Goal: Task Accomplishment & Management: Complete application form

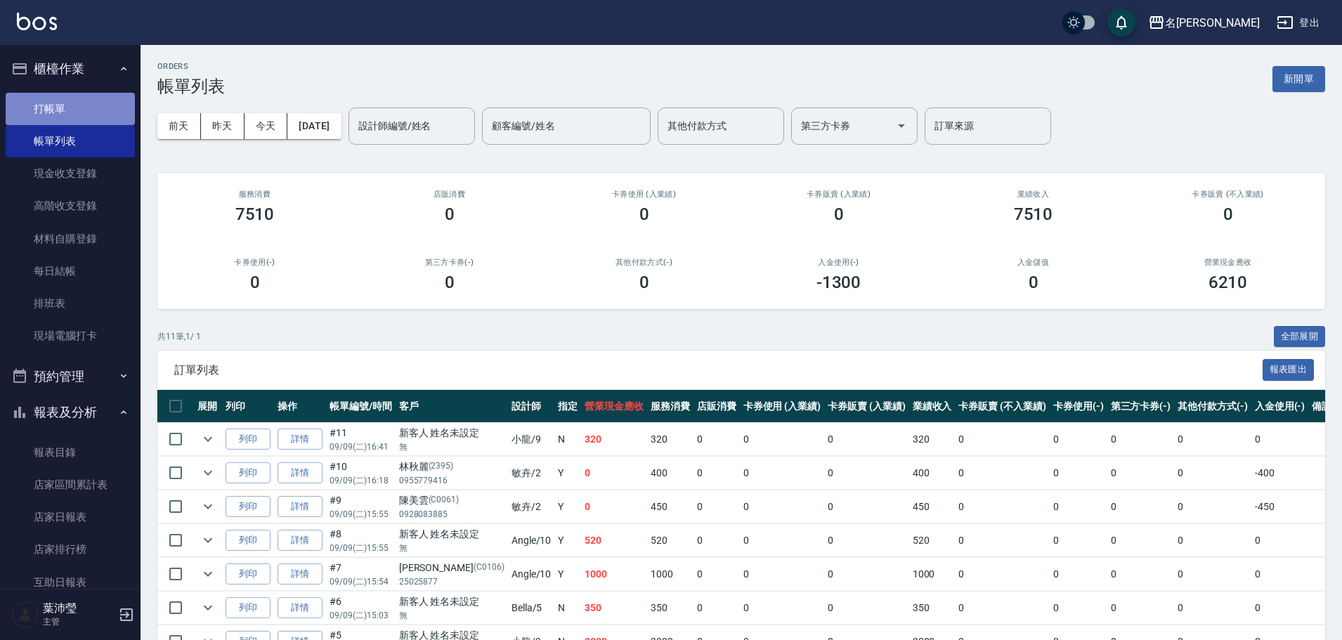
click at [95, 96] on link "打帳單" at bounding box center [70, 109] width 129 height 32
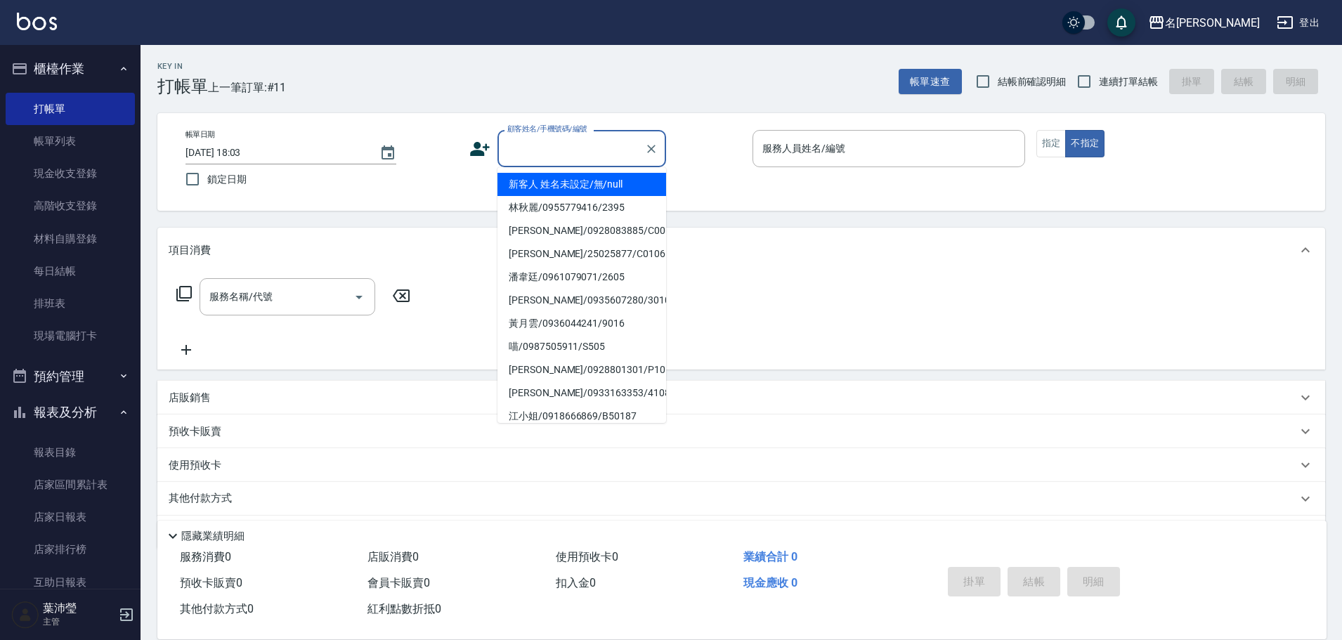
click at [592, 145] on input "顧客姓名/手機號碼/編號" at bounding box center [571, 148] width 135 height 25
click at [574, 187] on li "新客人 姓名未設定/無/null" at bounding box center [581, 184] width 169 height 23
type input "新客人 姓名未設定/無/null"
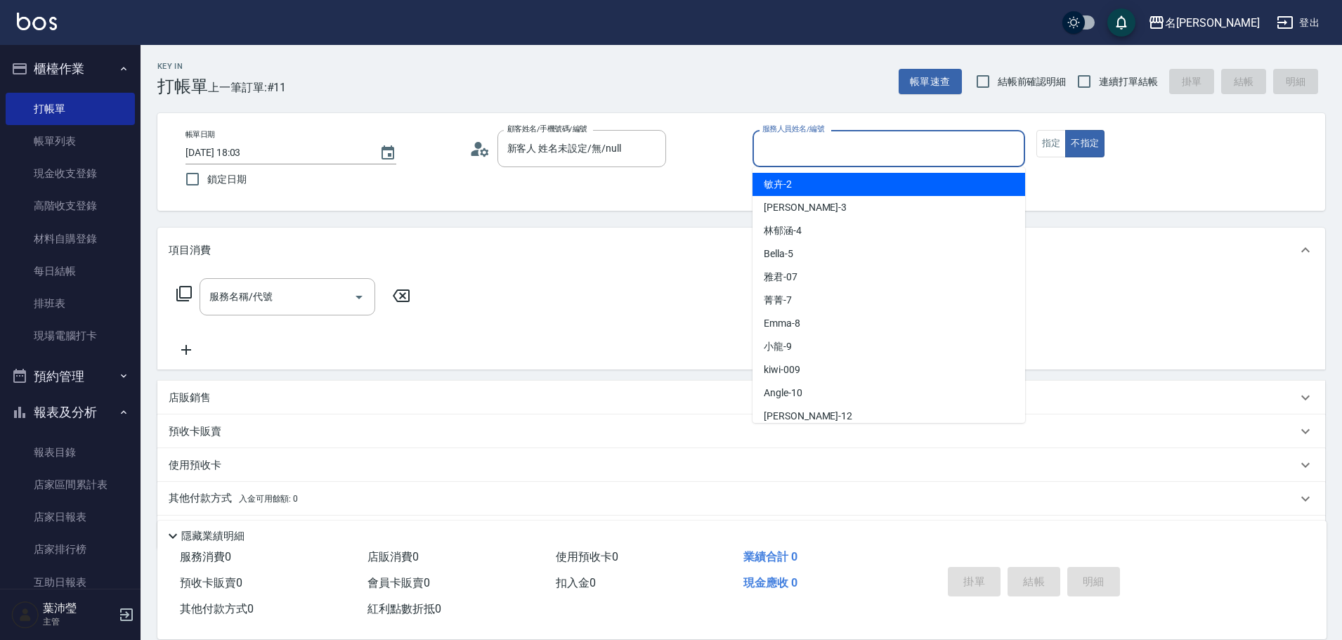
click at [831, 146] on input "服務人員姓名/編號" at bounding box center [889, 148] width 260 height 25
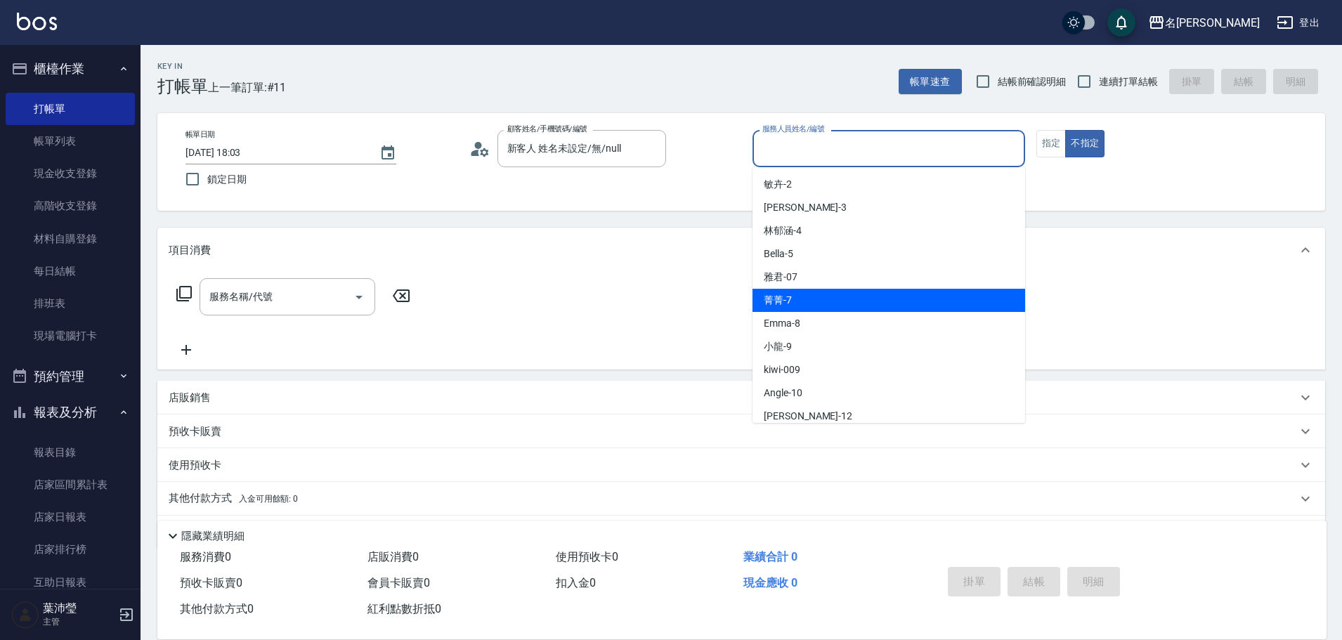
drag, startPoint x: 812, startPoint y: 304, endPoint x: 827, endPoint y: 274, distance: 33.6
click at [812, 302] on div "菁菁 -7" at bounding box center [888, 300] width 273 height 23
type input "菁菁-7"
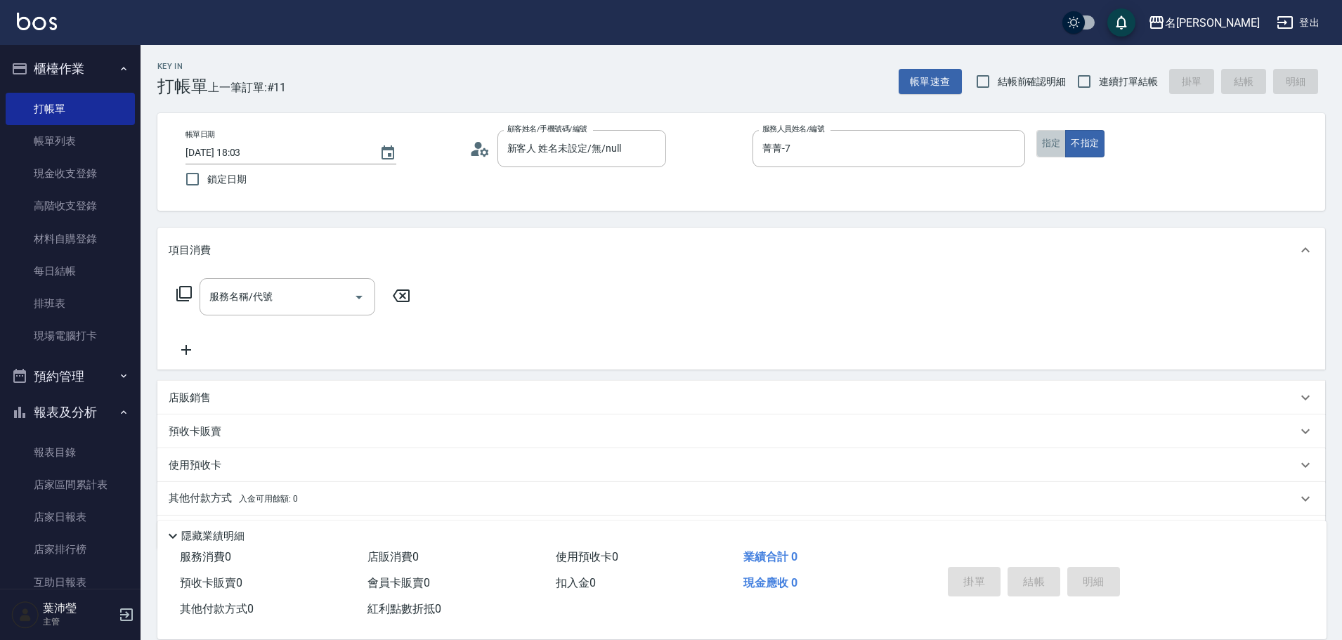
click at [1046, 151] on button "指定" at bounding box center [1051, 143] width 30 height 27
click at [180, 288] on icon at bounding box center [183, 293] width 15 height 15
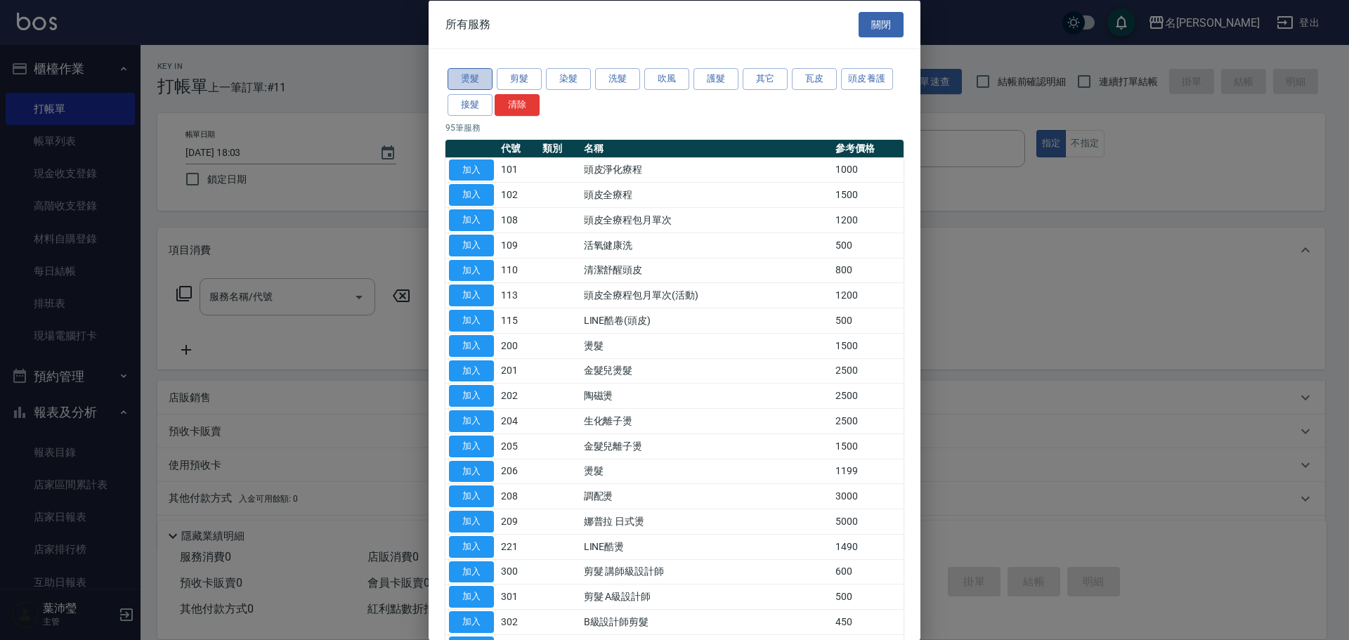
click at [456, 79] on button "燙髮" at bounding box center [469, 79] width 45 height 22
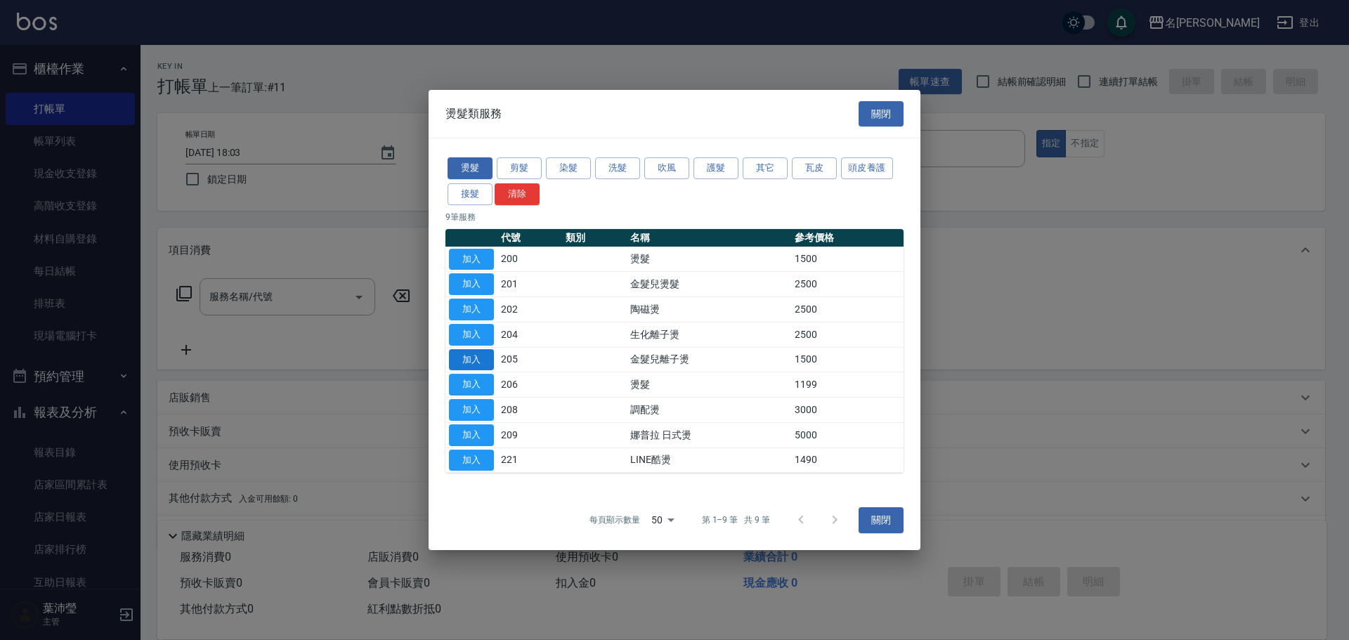
click at [461, 360] on button "加入" at bounding box center [471, 360] width 45 height 22
type input "金髮兒離子燙(205)"
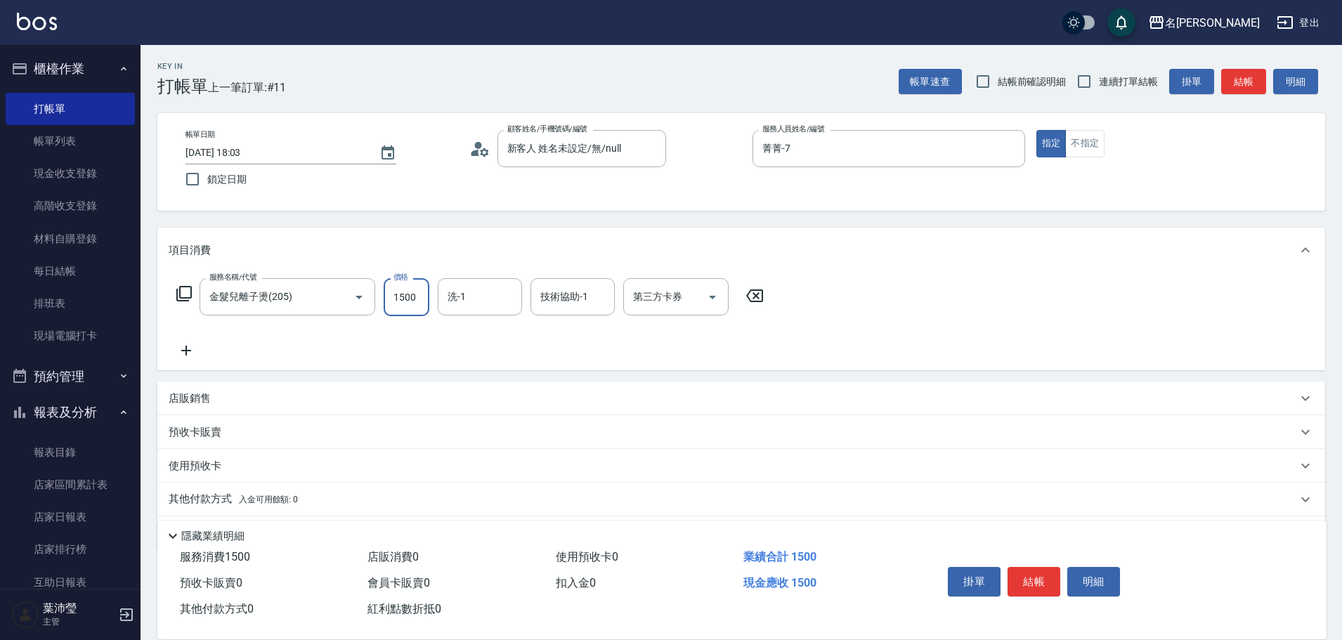
click at [402, 306] on input "1500" at bounding box center [406, 297] width 46 height 38
click at [343, 299] on icon "Clear" at bounding box center [339, 297] width 14 height 14
type input "金髮兒離子燙(205)"
click at [182, 294] on icon at bounding box center [184, 293] width 17 height 17
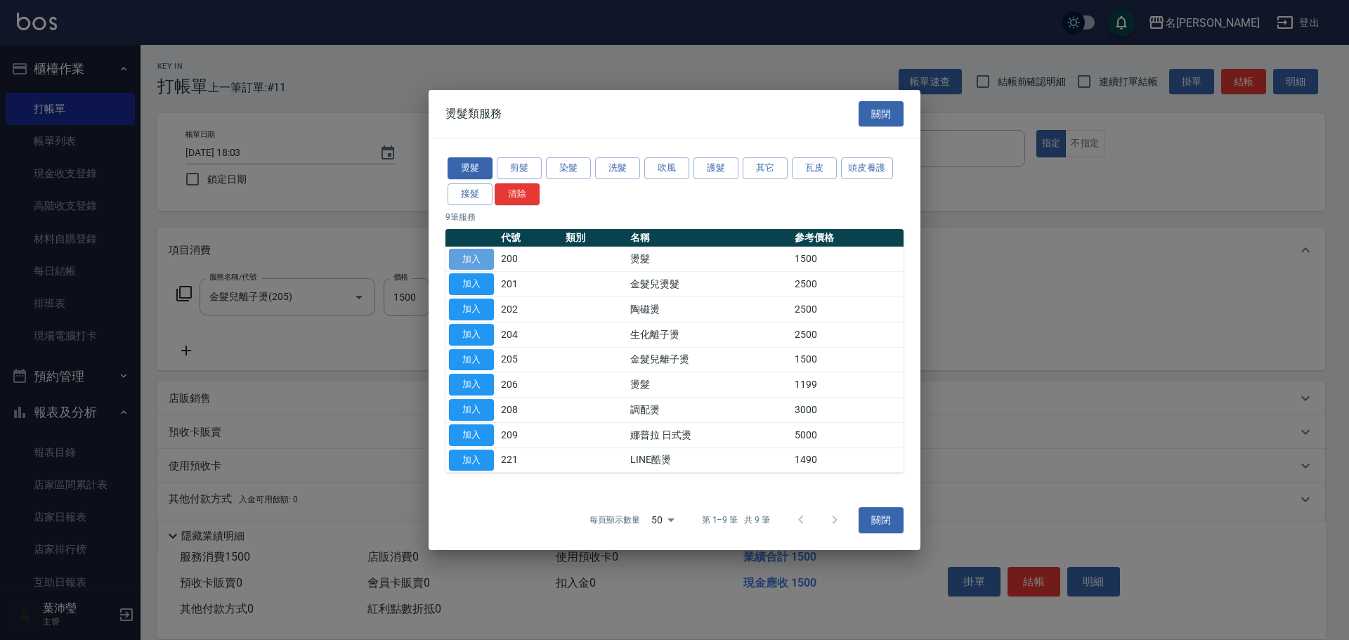
click at [486, 258] on button "加入" at bounding box center [471, 260] width 45 height 22
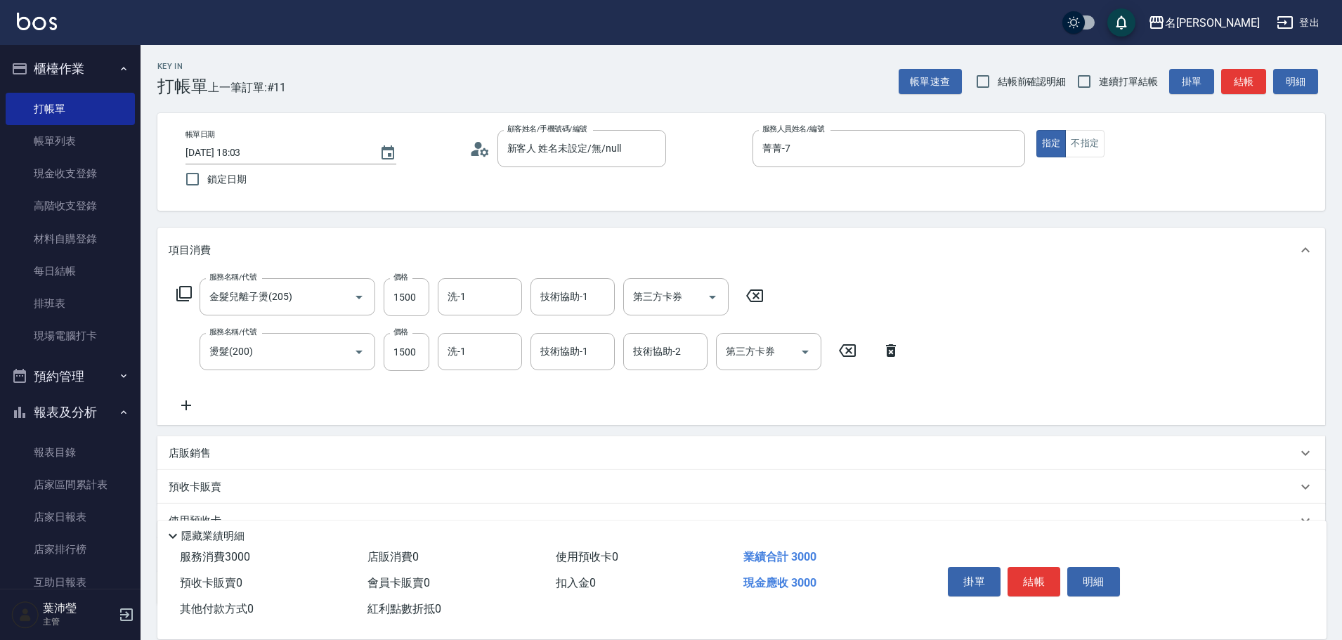
click at [756, 299] on icon at bounding box center [754, 295] width 35 height 17
click at [841, 350] on icon at bounding box center [846, 349] width 35 height 17
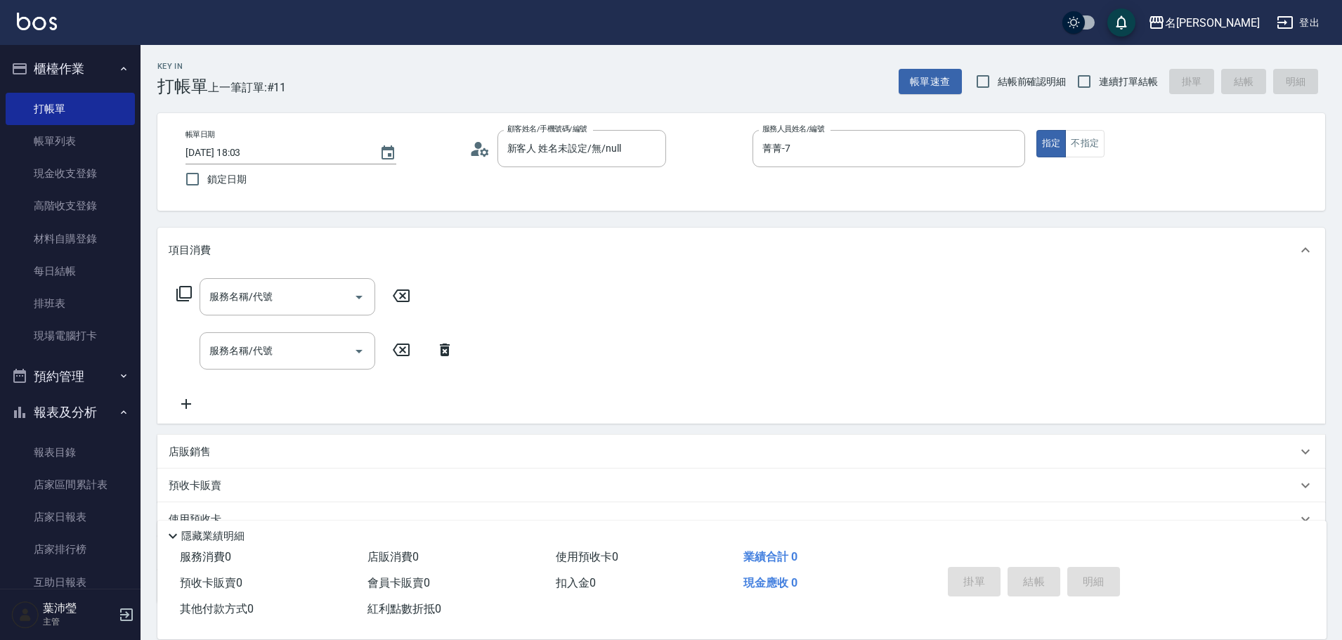
click at [445, 348] on icon at bounding box center [445, 349] width 10 height 13
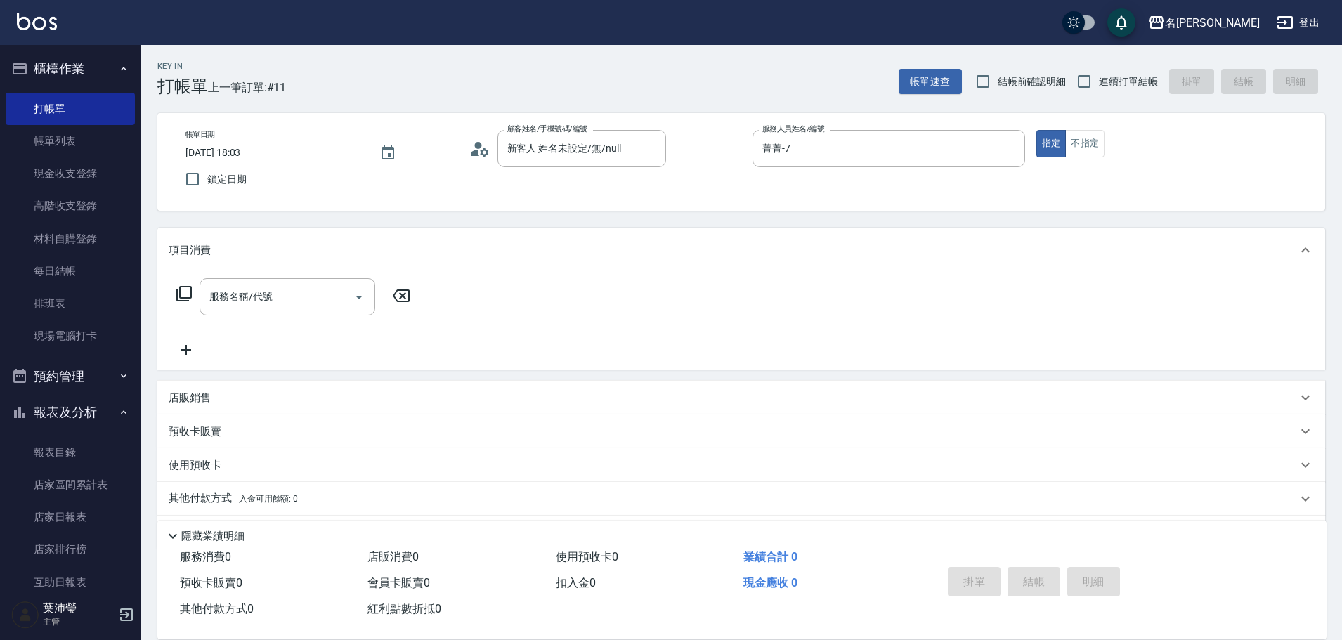
click at [181, 290] on icon at bounding box center [184, 293] width 17 height 17
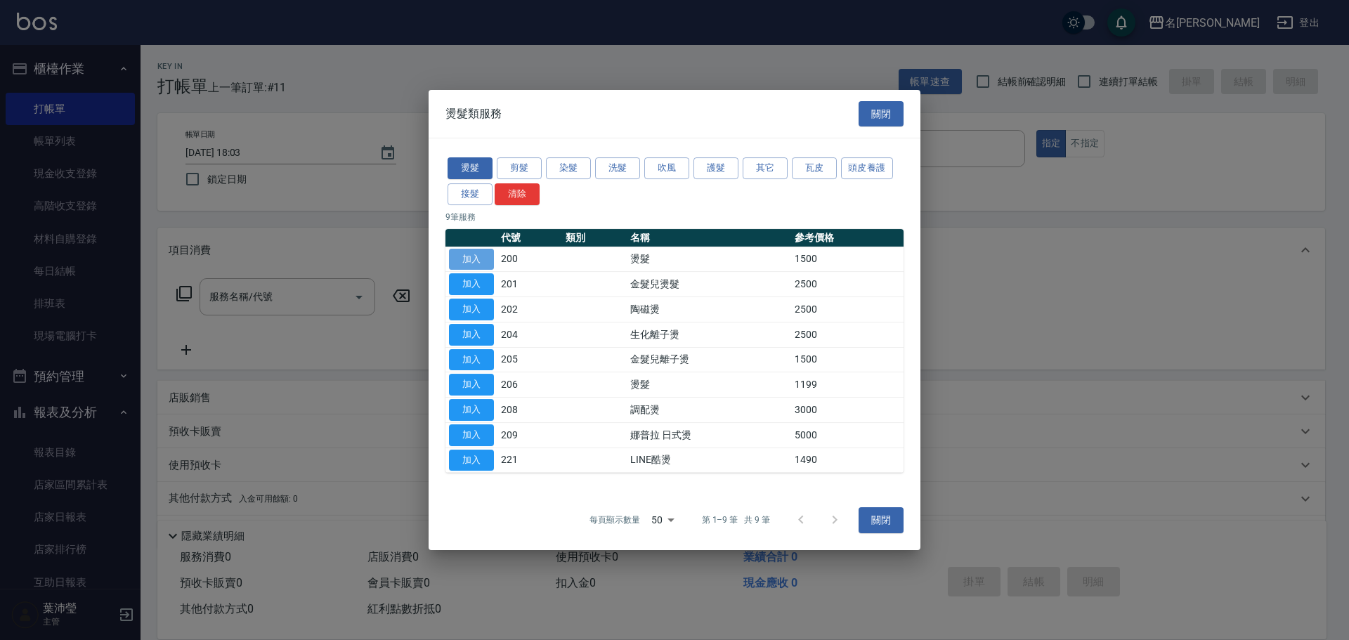
click at [476, 261] on button "加入" at bounding box center [471, 260] width 45 height 22
type input "燙髮(200)"
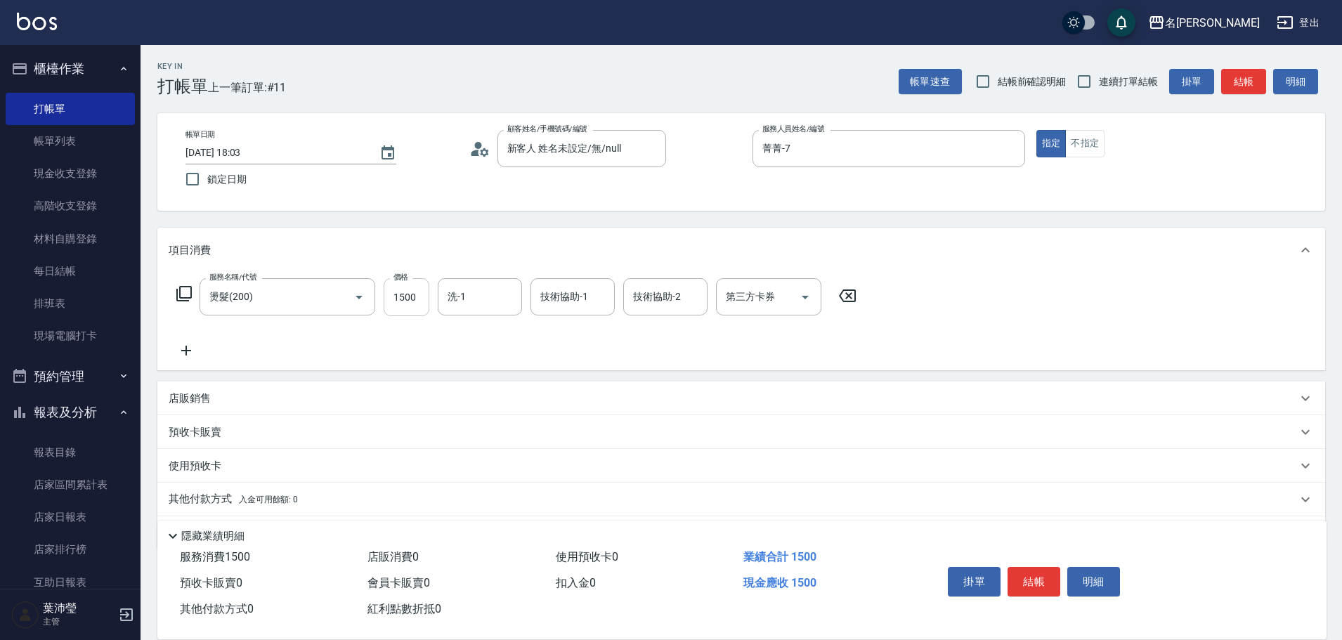
click at [396, 292] on input "1500" at bounding box center [406, 297] width 46 height 38
type input "2000"
click at [1037, 580] on button "結帳" at bounding box center [1033, 581] width 53 height 29
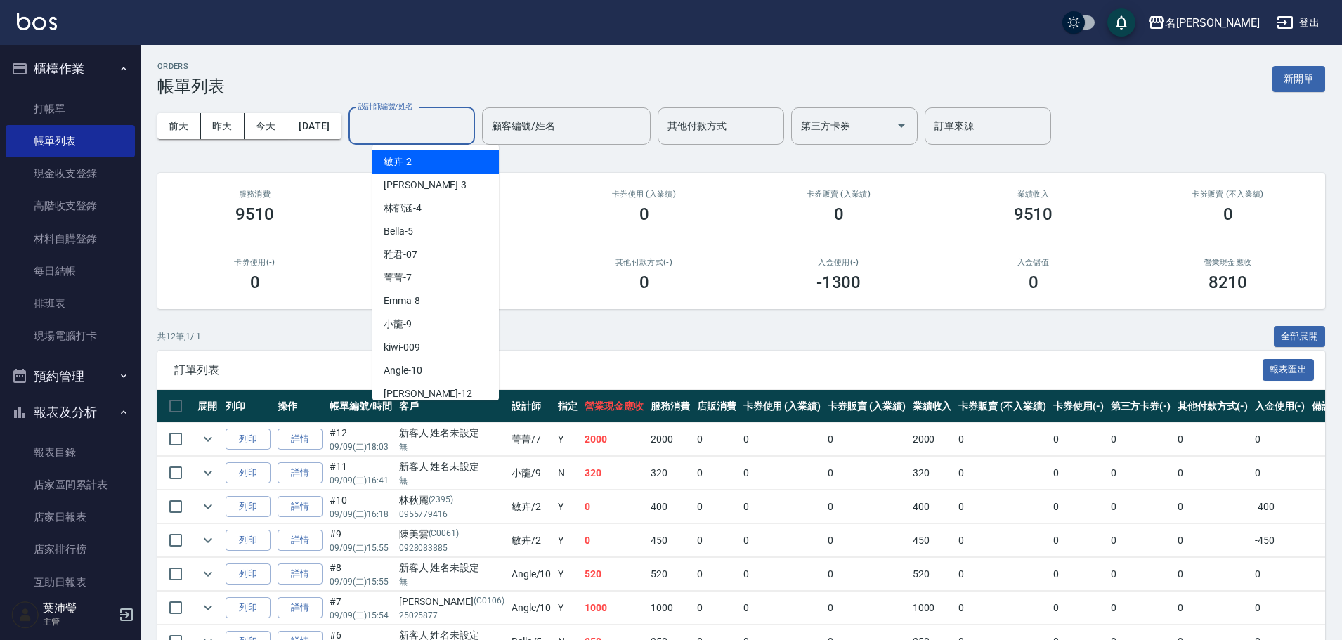
click at [403, 131] on input "設計師編號/姓名" at bounding box center [412, 126] width 114 height 25
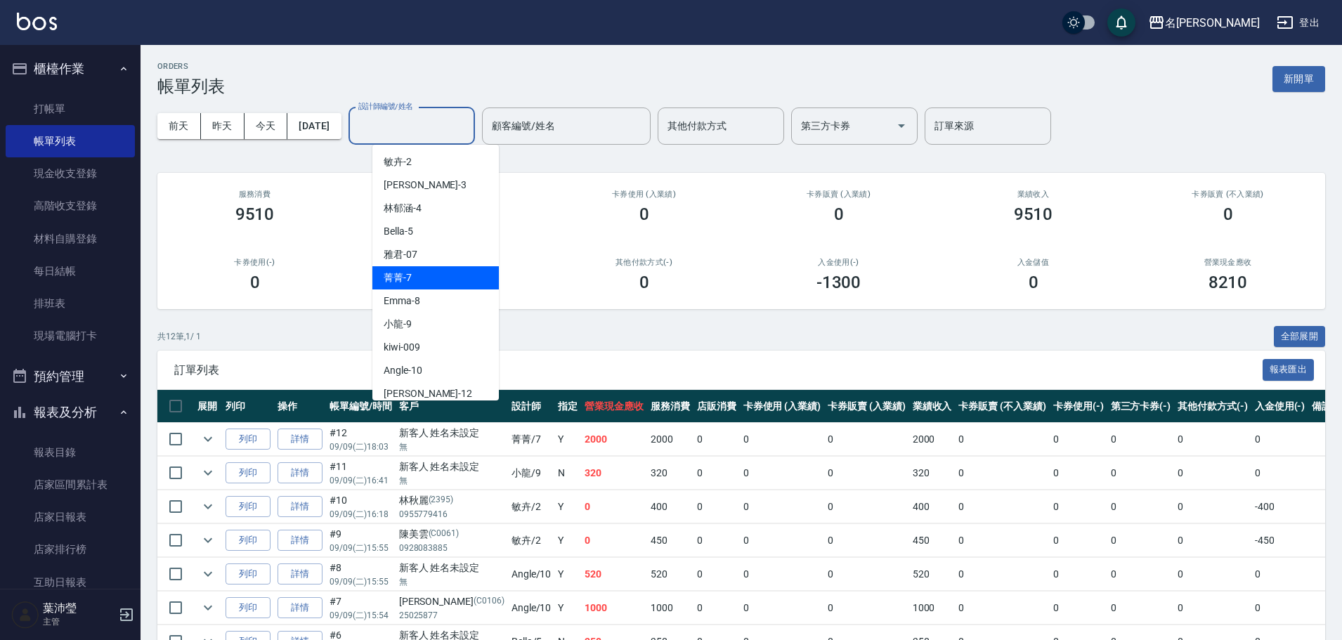
click at [418, 274] on div "菁菁 -7" at bounding box center [435, 277] width 126 height 23
type input "菁菁-7"
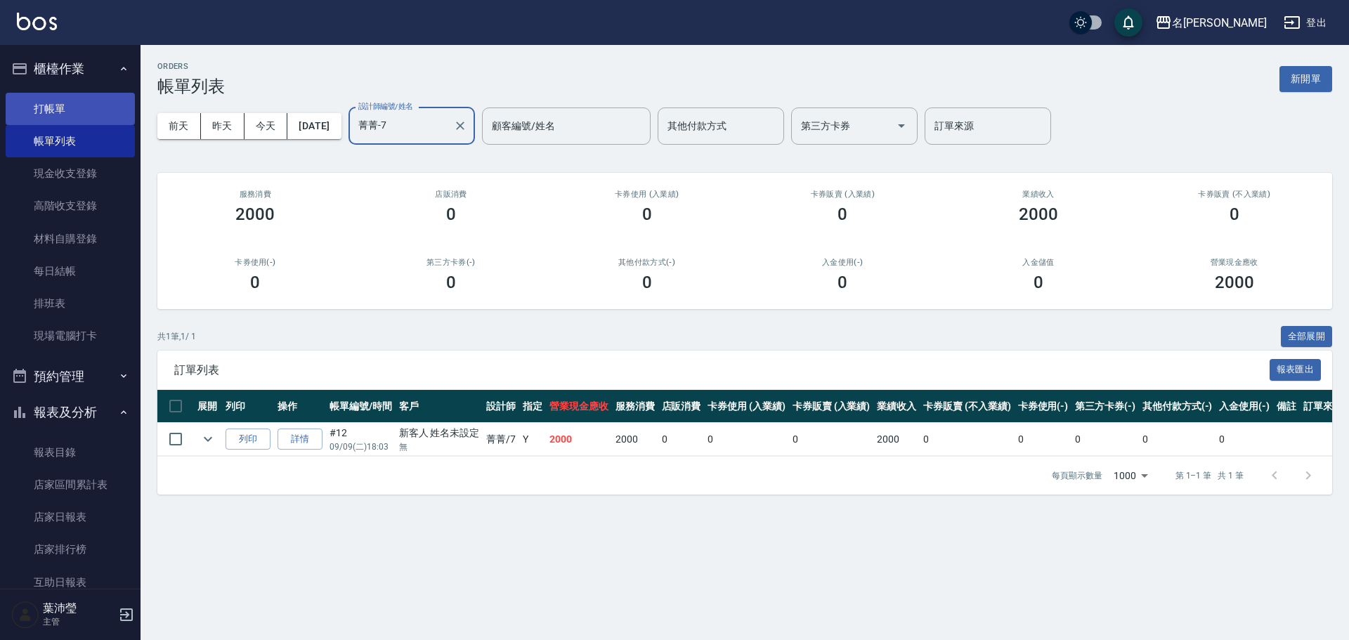
click at [67, 104] on link "打帳單" at bounding box center [70, 109] width 129 height 32
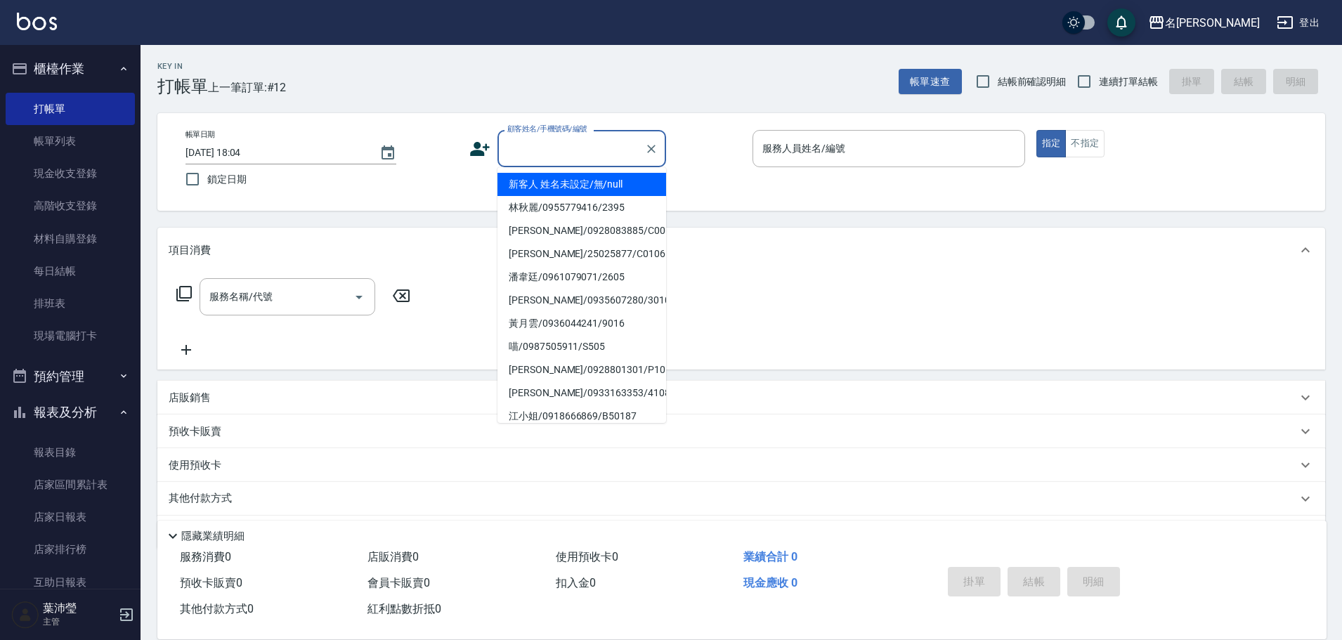
click at [604, 150] on input "顧客姓名/手機號碼/編號" at bounding box center [571, 148] width 135 height 25
click at [593, 175] on li "新客人 姓名未設定/無/null" at bounding box center [581, 184] width 169 height 23
type input "新客人 姓名未設定/無/null"
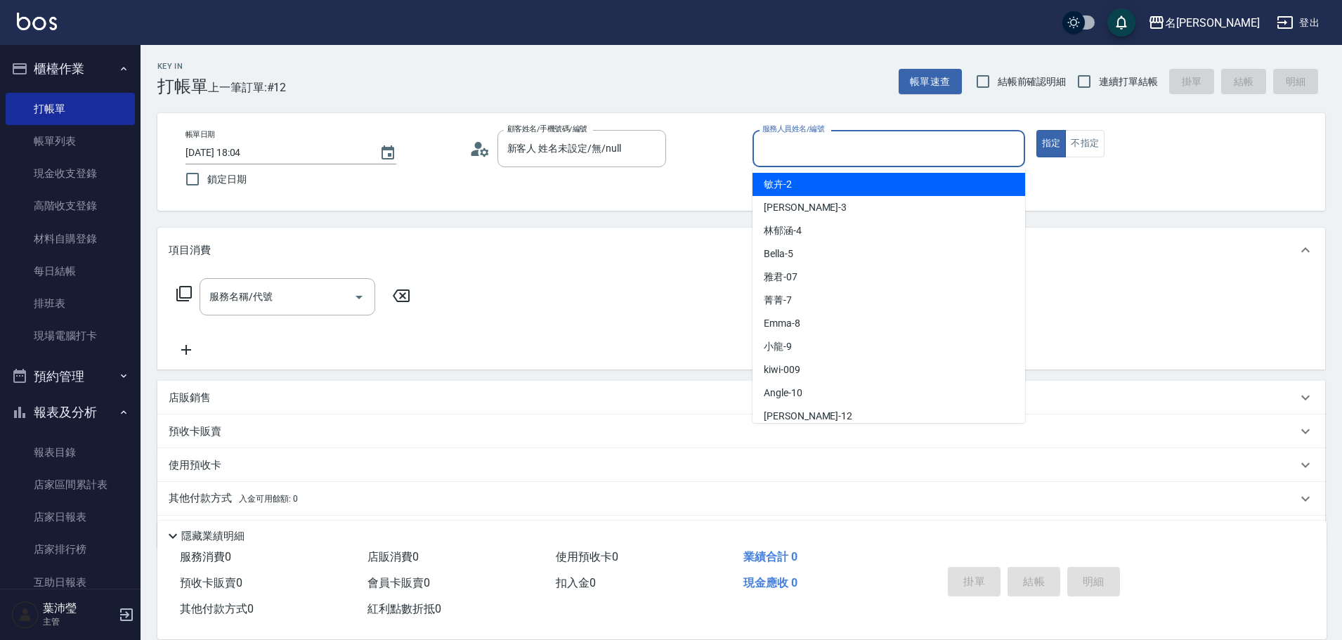
click at [782, 159] on input "服務人員姓名/編號" at bounding box center [889, 148] width 260 height 25
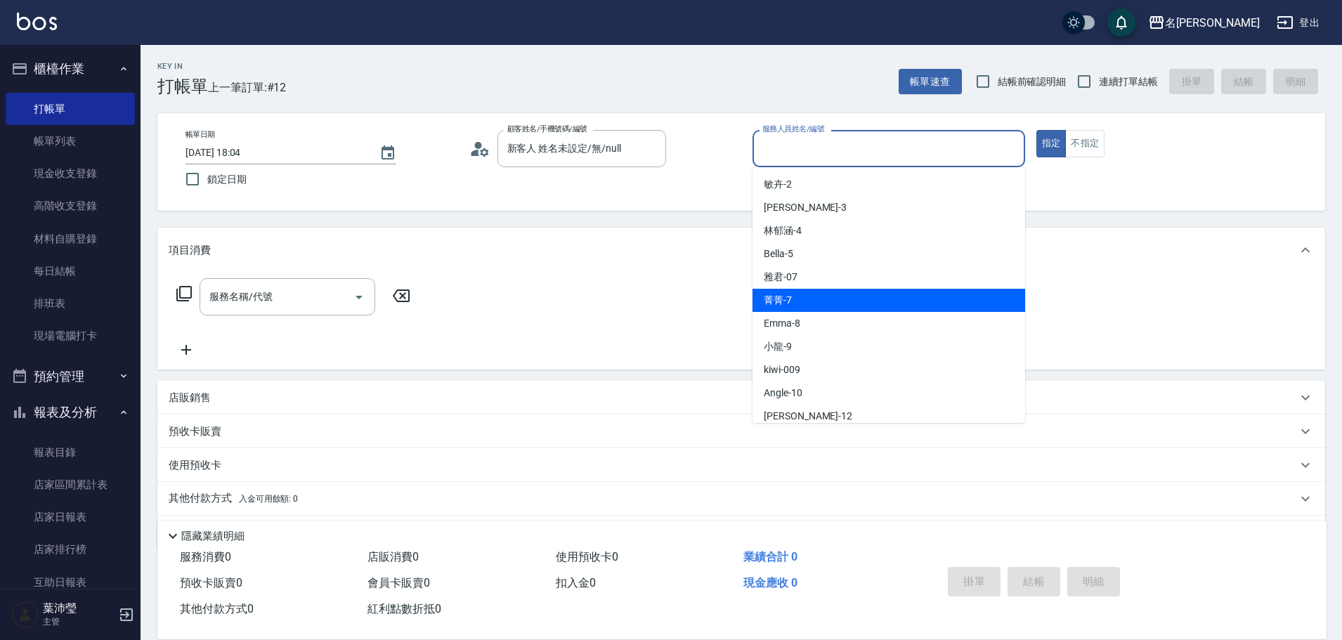
click at [834, 296] on div "菁菁 -7" at bounding box center [888, 300] width 273 height 23
type input "菁菁-7"
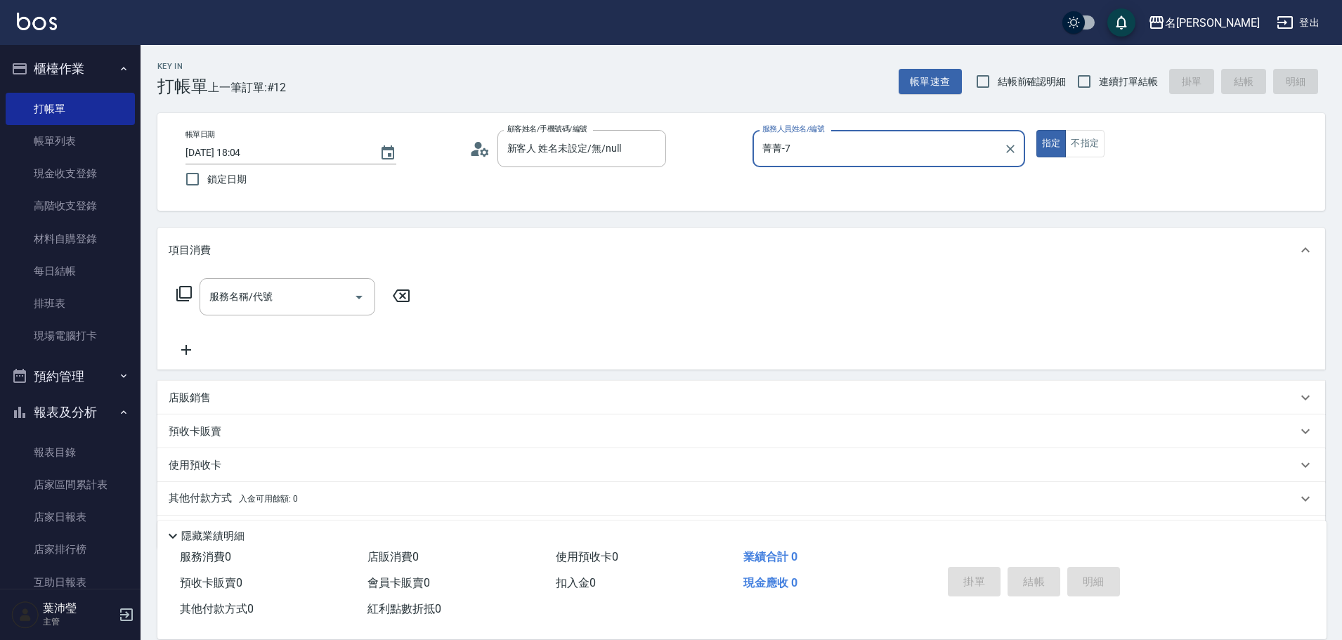
click at [188, 294] on icon at bounding box center [184, 293] width 17 height 17
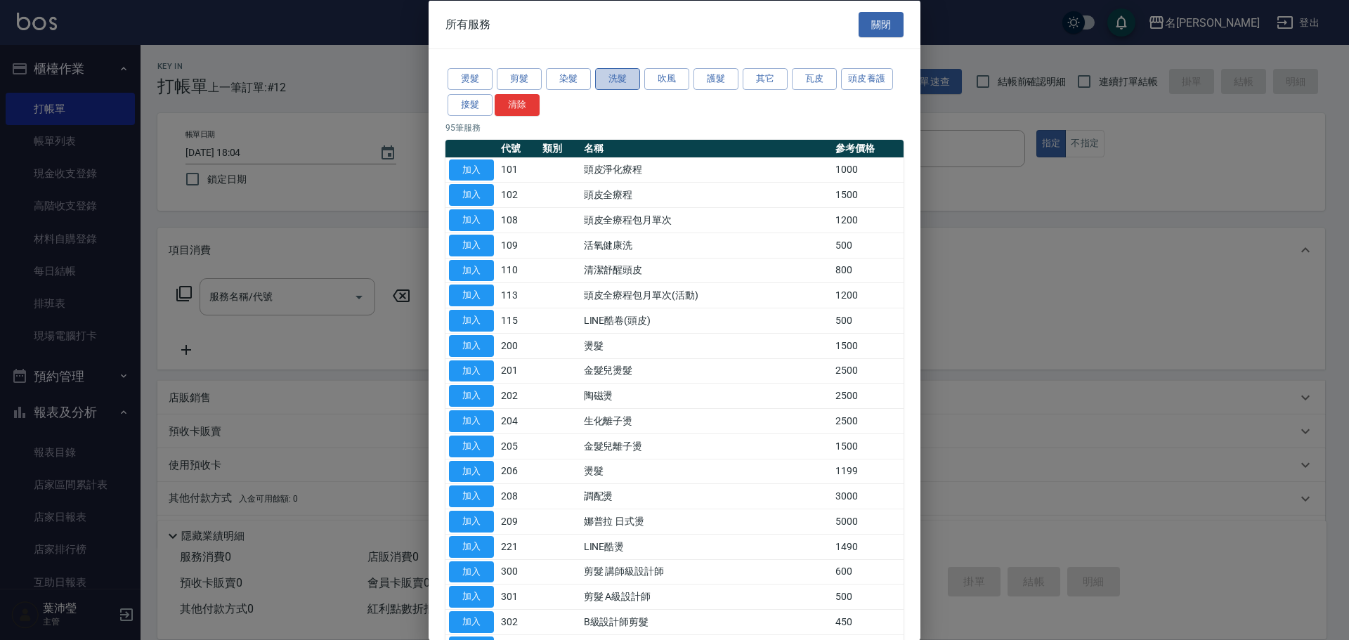
click at [613, 81] on button "洗髮" at bounding box center [617, 79] width 45 height 22
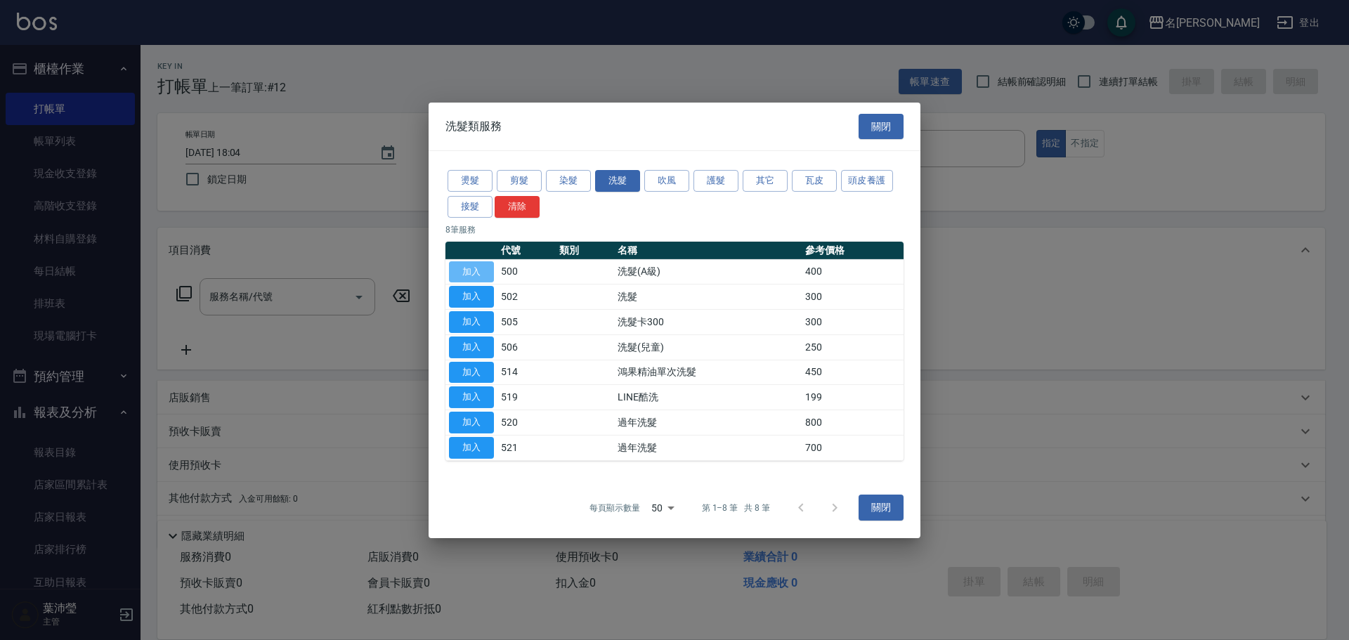
click at [488, 269] on button "加入" at bounding box center [471, 272] width 45 height 22
type input "洗髮(A級)(500)"
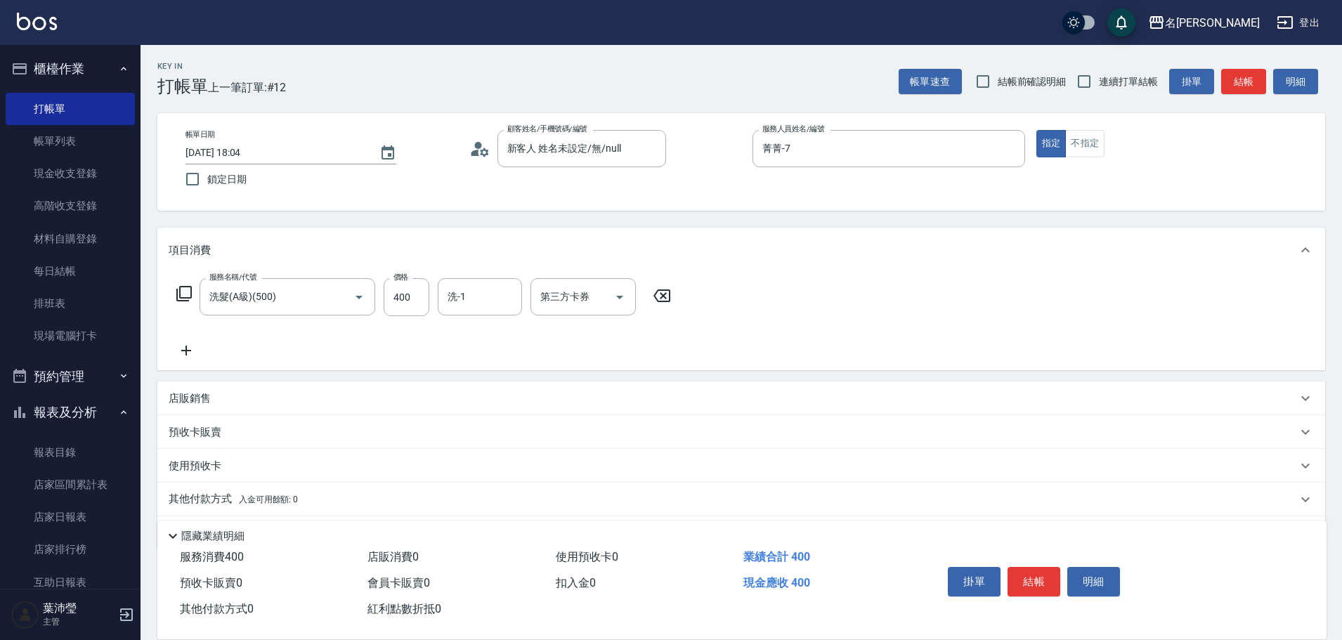
click at [664, 296] on icon at bounding box center [661, 295] width 35 height 17
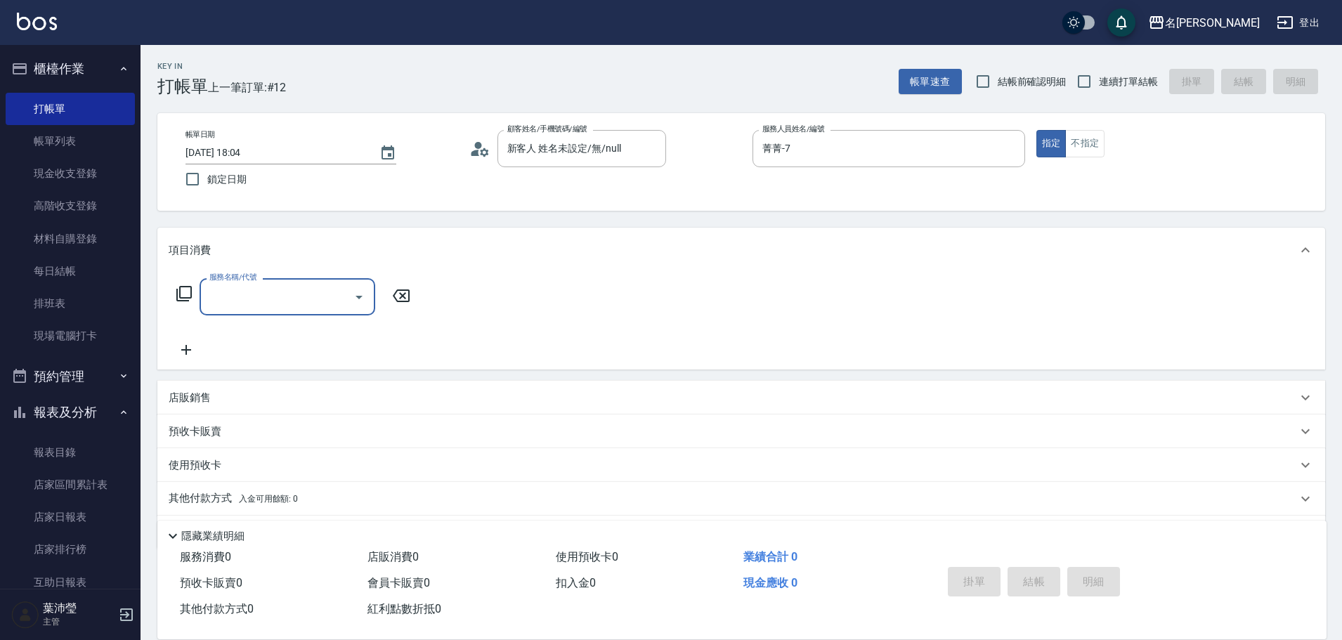
click at [181, 293] on icon at bounding box center [183, 293] width 15 height 15
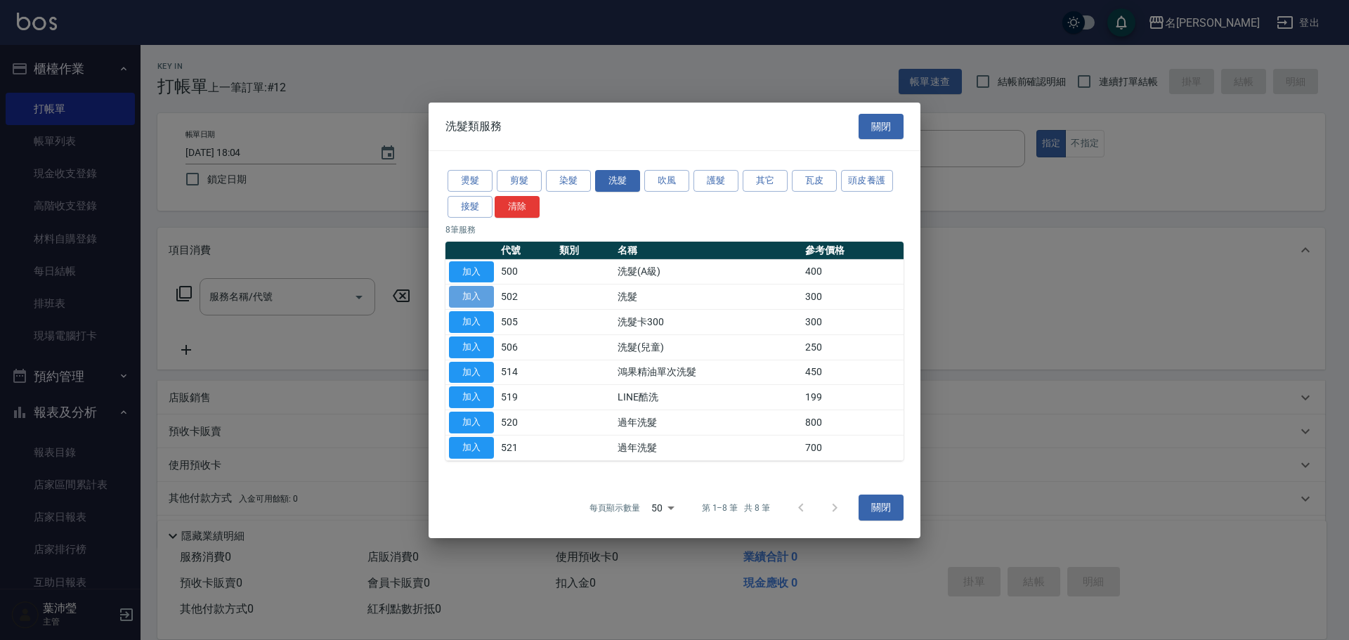
click at [460, 295] on button "加入" at bounding box center [471, 297] width 45 height 22
type input "洗髮(502)"
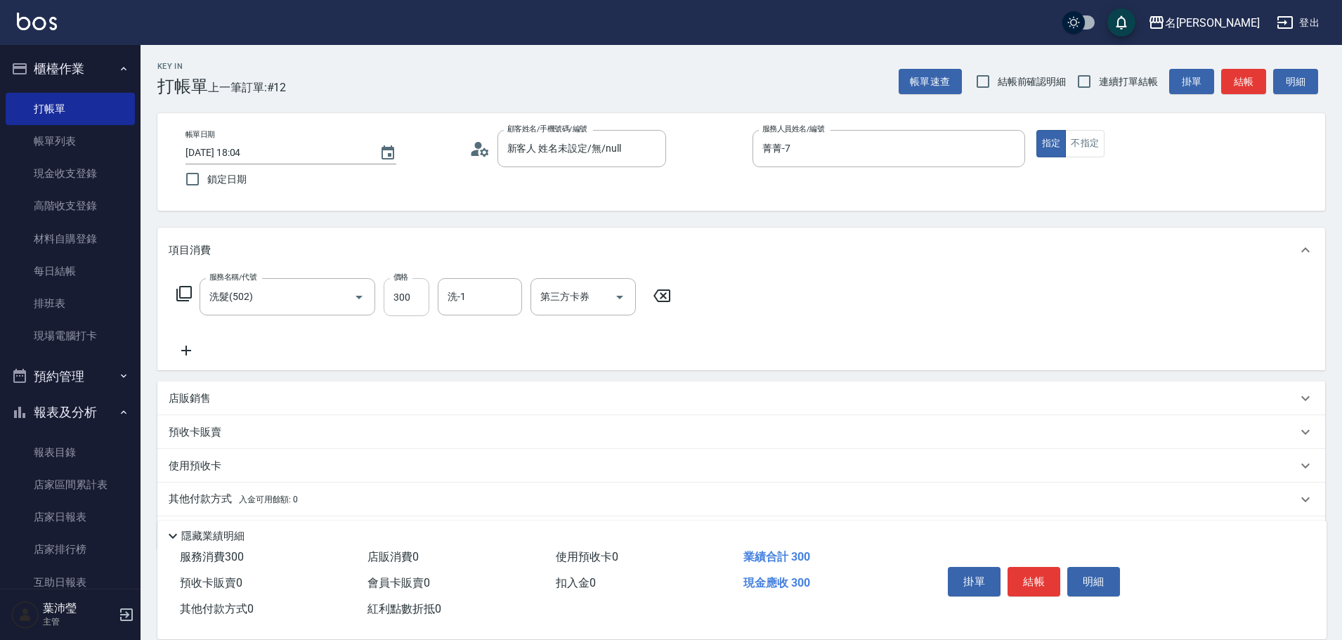
click at [405, 300] on input "300" at bounding box center [406, 297] width 46 height 38
type input "320"
click at [1039, 579] on button "結帳" at bounding box center [1033, 581] width 53 height 29
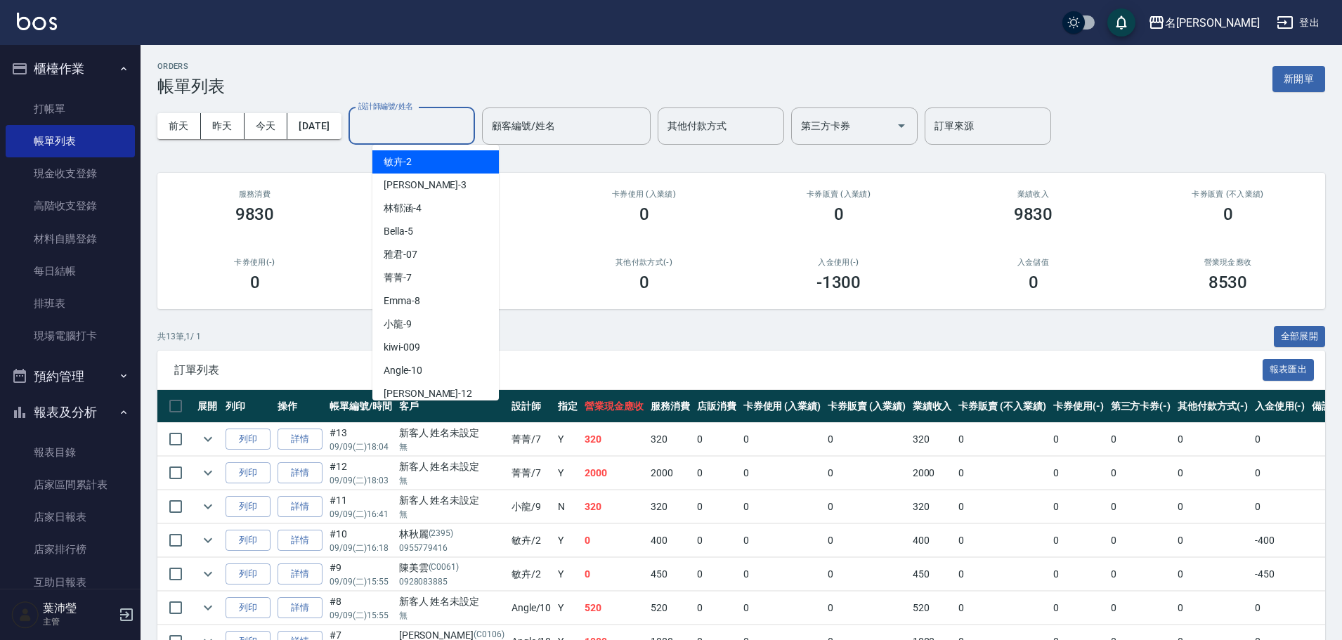
click at [444, 124] on input "設計師編號/姓名" at bounding box center [412, 126] width 114 height 25
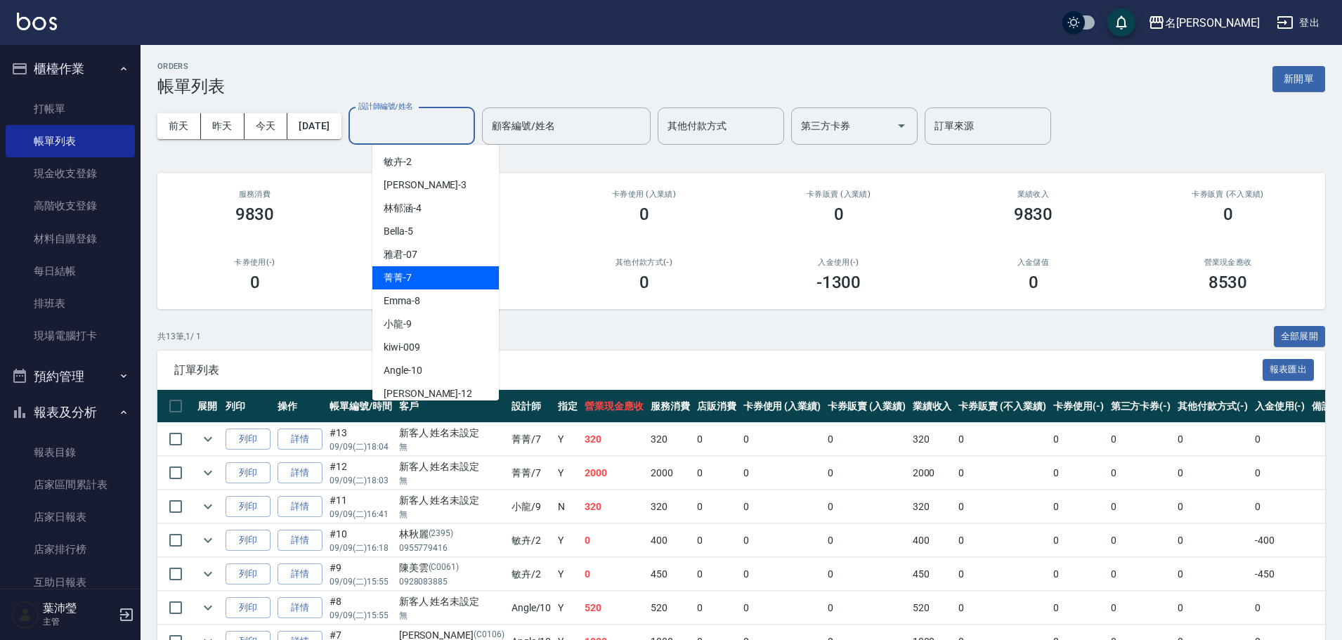
click at [433, 275] on div "菁菁 -7" at bounding box center [435, 277] width 126 height 23
type input "菁菁-7"
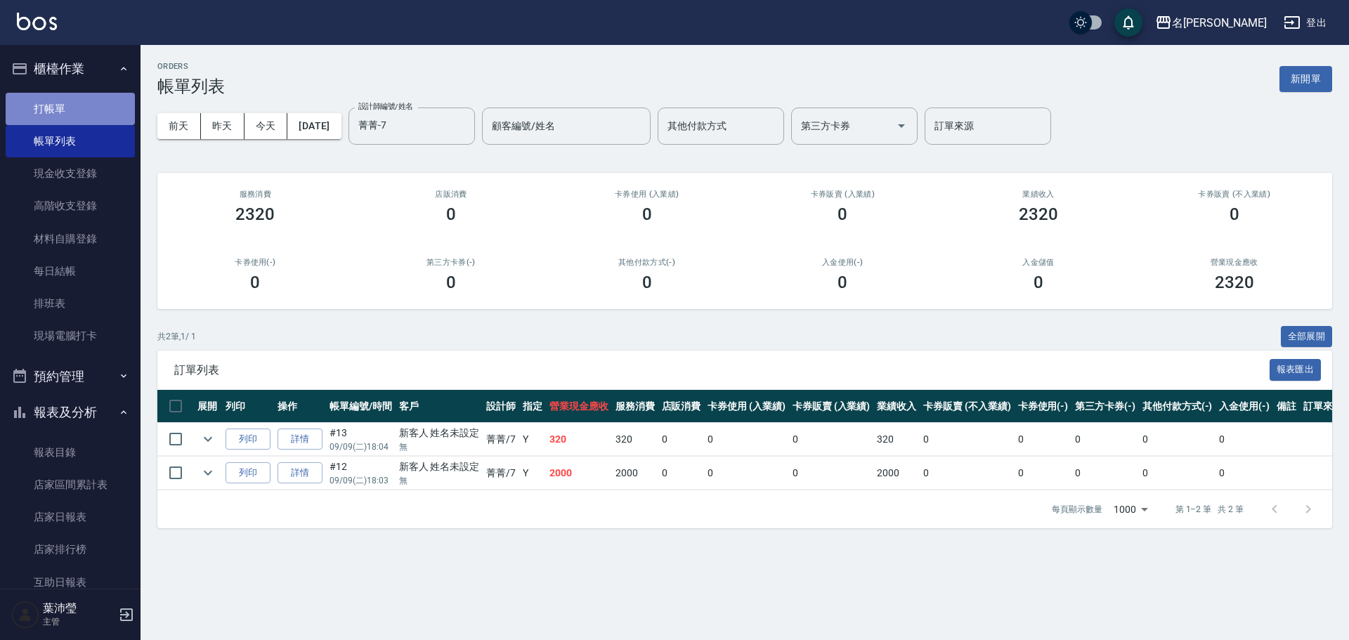
click at [83, 101] on link "打帳單" at bounding box center [70, 109] width 129 height 32
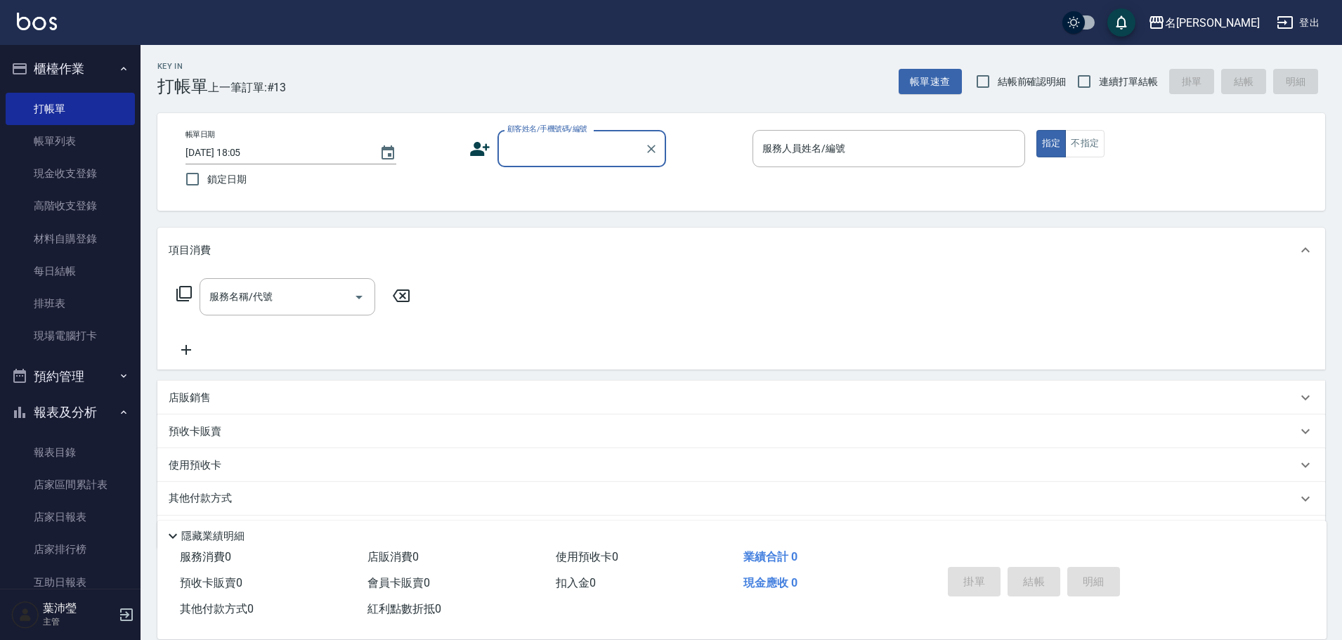
click at [548, 152] on input "顧客姓名/手機號碼/編號" at bounding box center [571, 148] width 135 height 25
click at [559, 135] on div "木 顧客姓名/手機號碼/編號" at bounding box center [581, 148] width 169 height 37
click at [551, 157] on input "木" at bounding box center [571, 148] width 135 height 25
type input "木朝"
click at [512, 150] on input "木朝" at bounding box center [571, 148] width 135 height 25
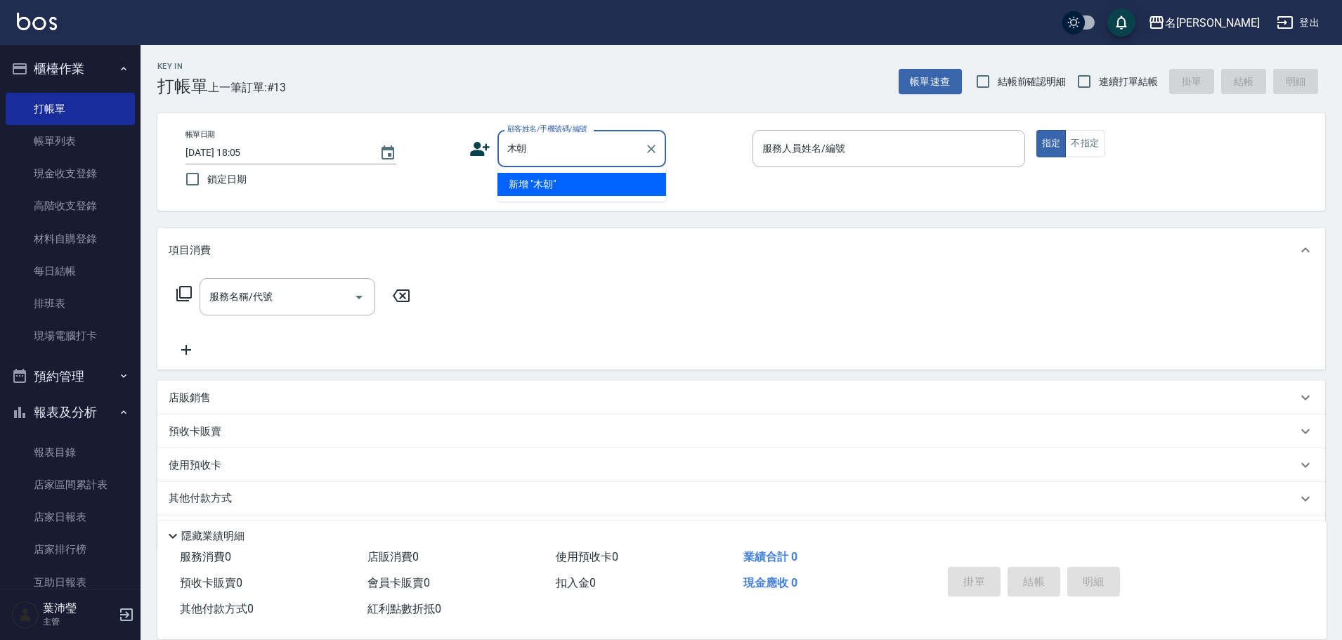
drag, startPoint x: 539, startPoint y: 153, endPoint x: 503, endPoint y: 155, distance: 36.5
click at [504, 155] on input "木朝" at bounding box center [571, 148] width 135 height 25
click at [547, 181] on li "[PERSON_NAME]/9021910827/s751" at bounding box center [581, 184] width 169 height 23
type input "[PERSON_NAME]/9021910827/s751"
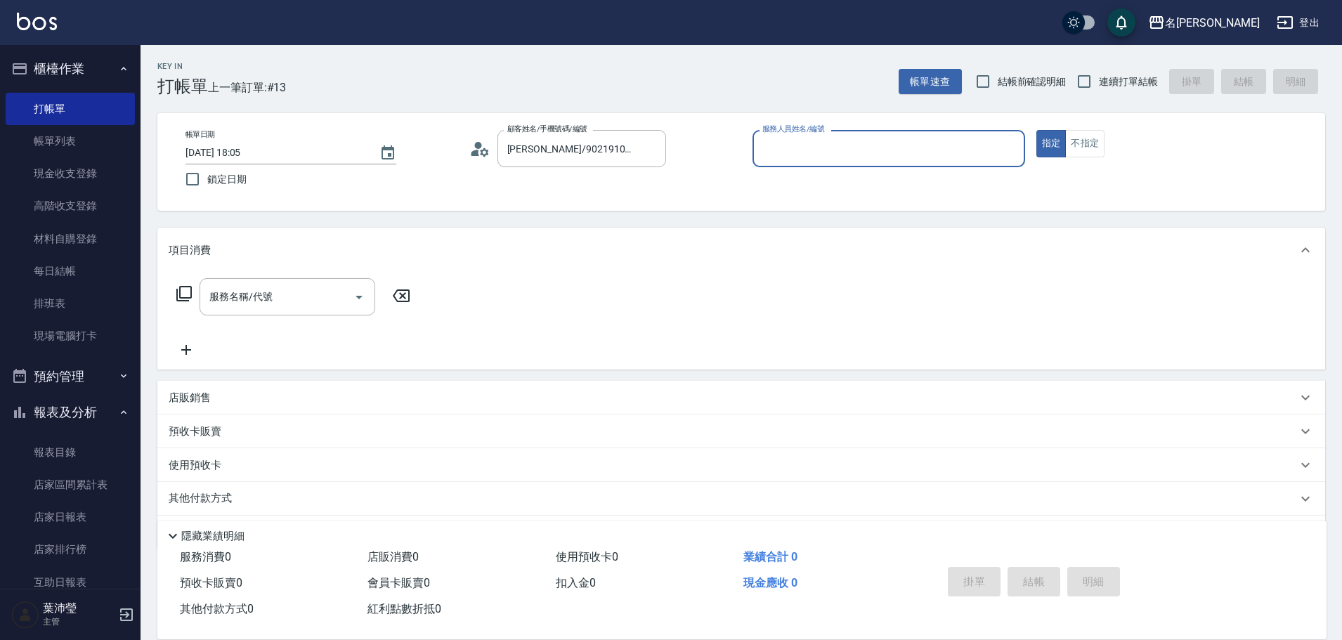
type input "Angle-10"
click at [188, 296] on icon at bounding box center [184, 293] width 17 height 17
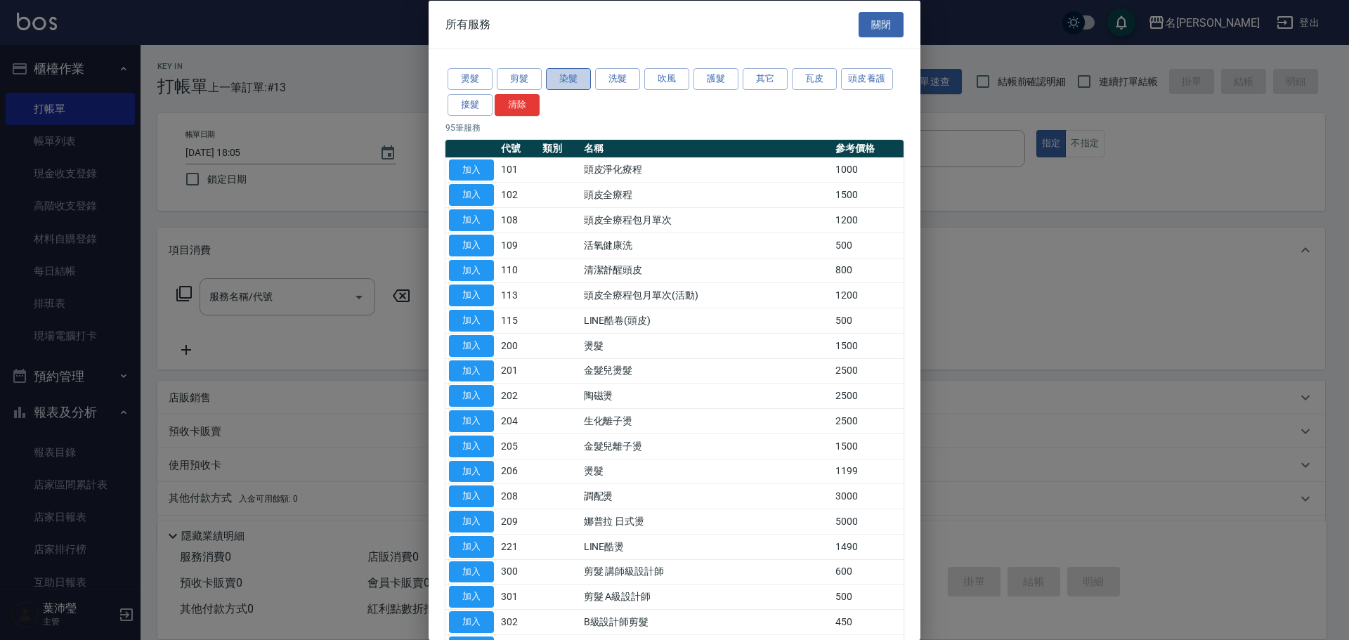
click at [553, 76] on button "染髮" at bounding box center [568, 79] width 45 height 22
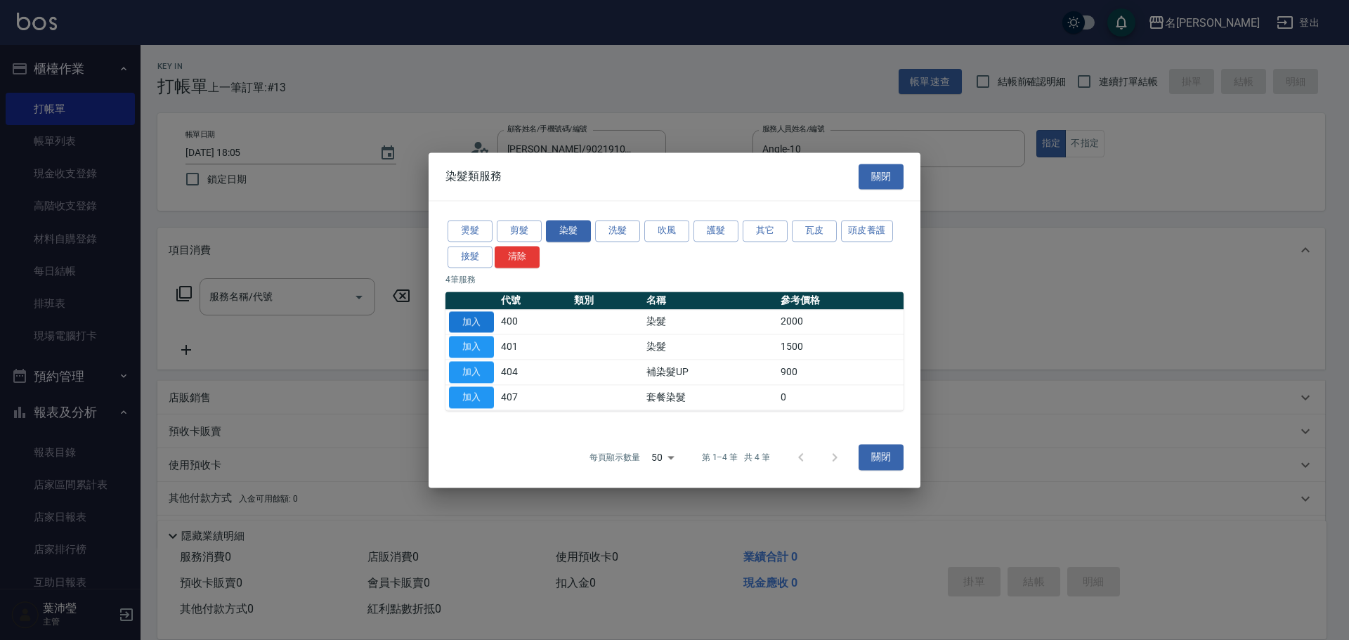
click at [457, 313] on button "加入" at bounding box center [471, 322] width 45 height 22
type input "染髮(400)"
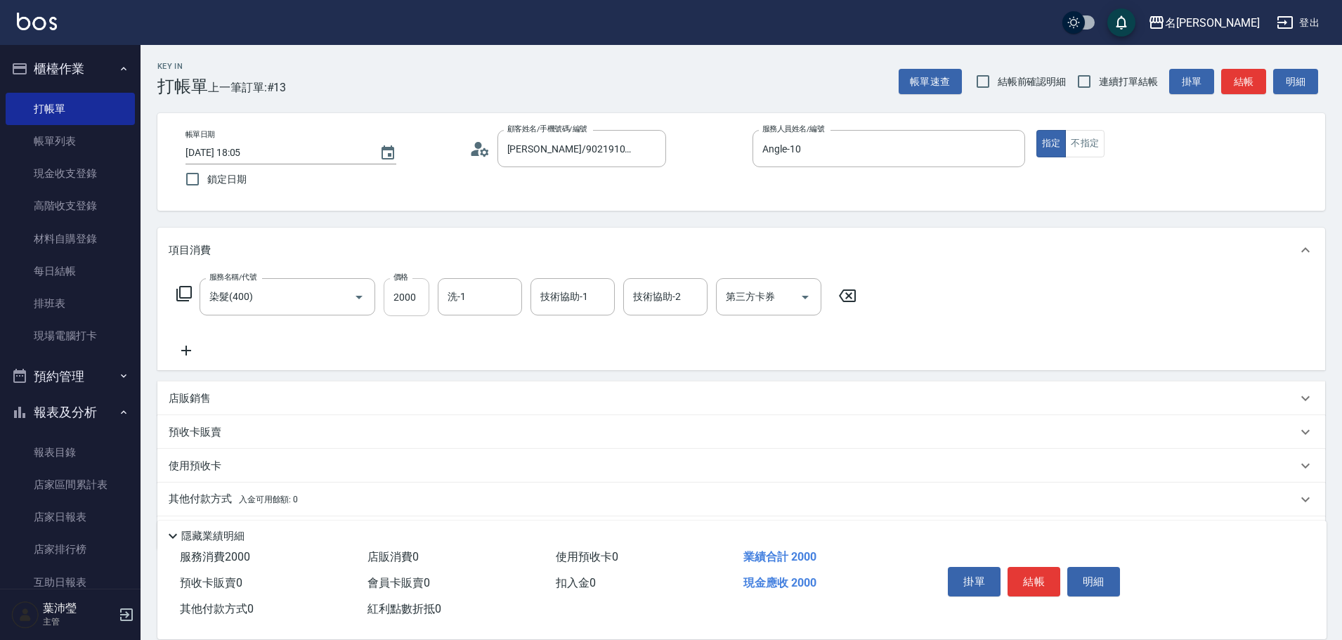
click at [418, 299] on input "2000" at bounding box center [406, 297] width 46 height 38
type input "3000"
click at [1024, 577] on button "結帳" at bounding box center [1033, 581] width 53 height 29
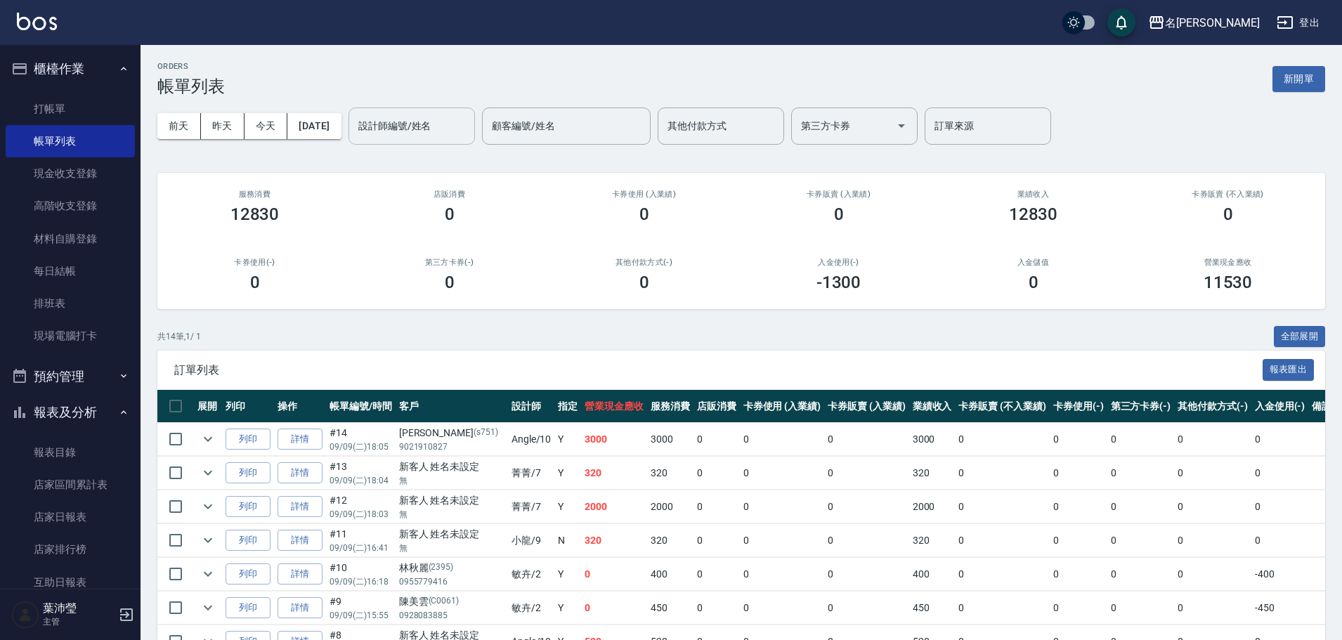
click at [400, 129] on input "設計師編號/姓名" at bounding box center [412, 126] width 114 height 25
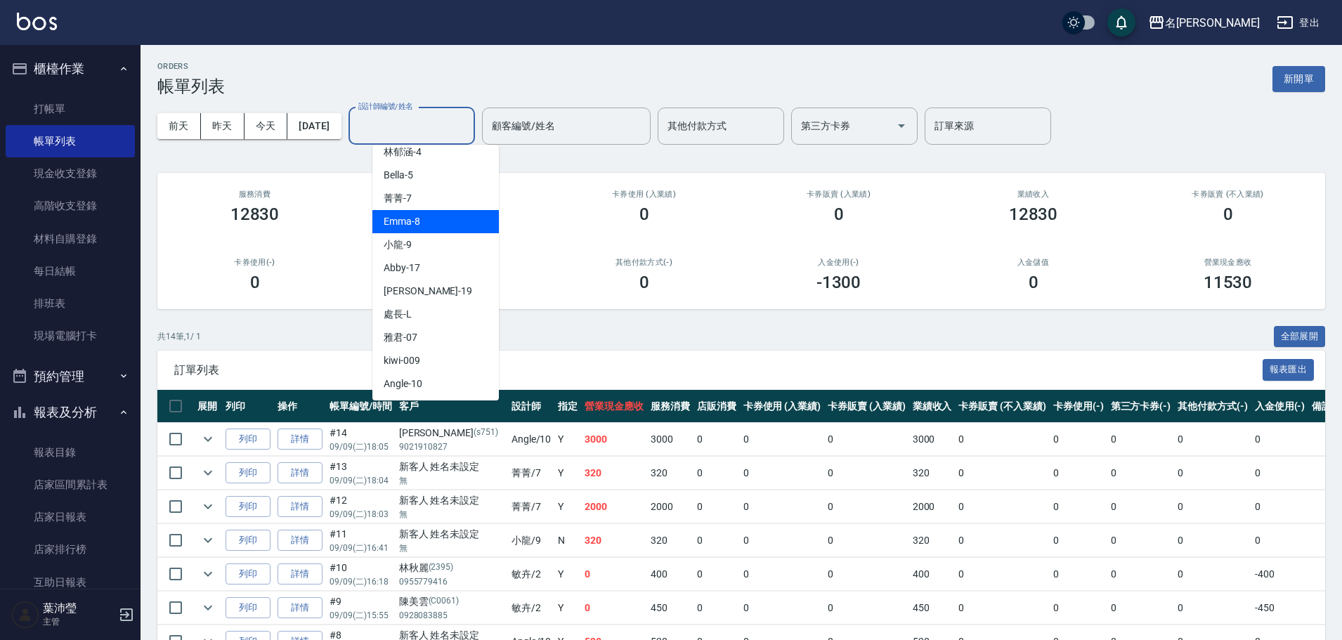
scroll to position [140, 0]
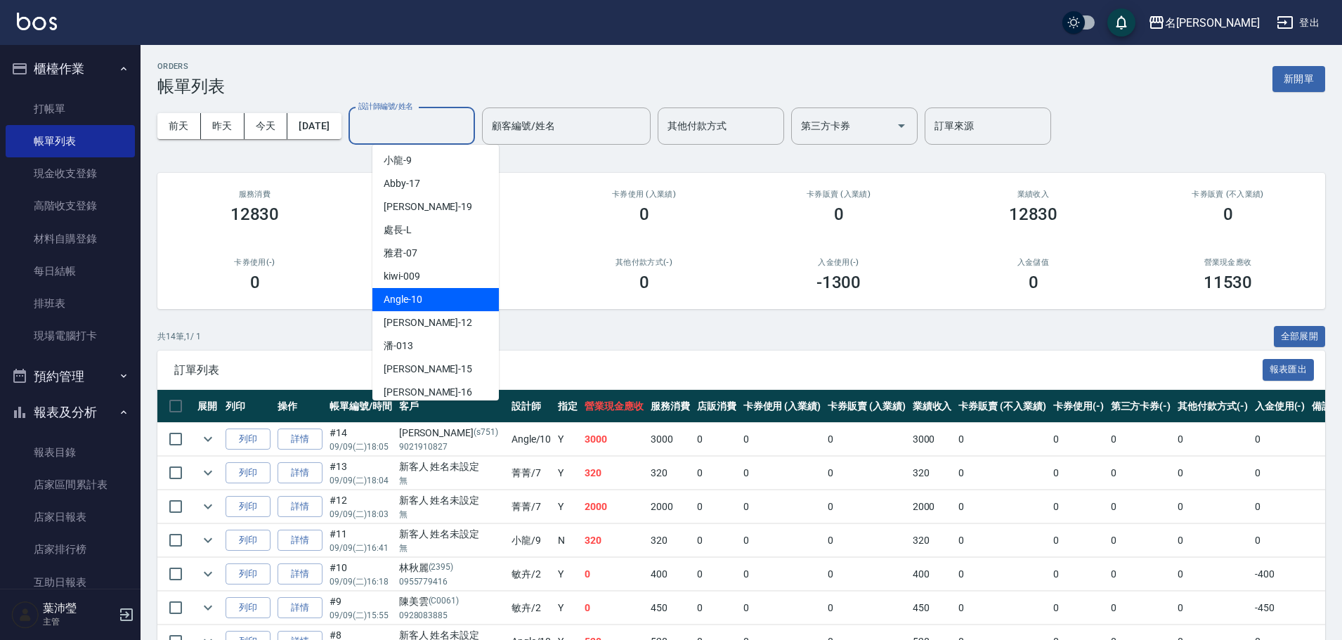
click at [414, 296] on span "Angle -10" at bounding box center [402, 299] width 39 height 15
type input "Angle-10"
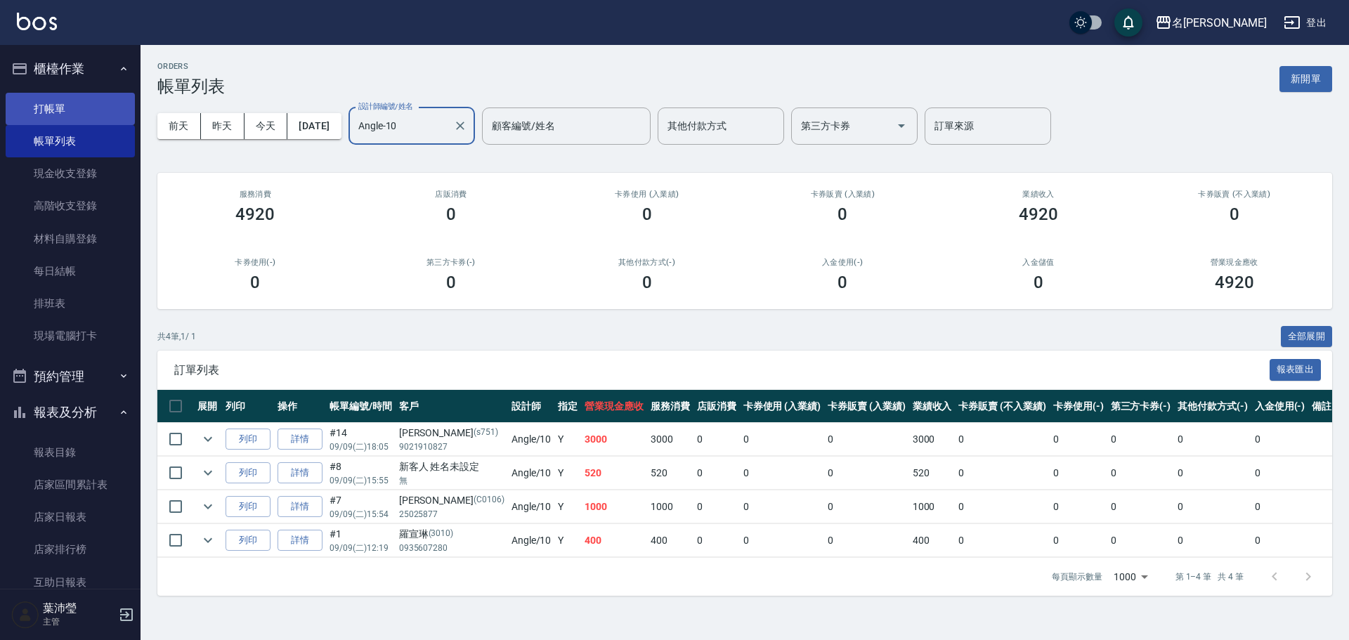
click at [64, 117] on link "打帳單" at bounding box center [70, 109] width 129 height 32
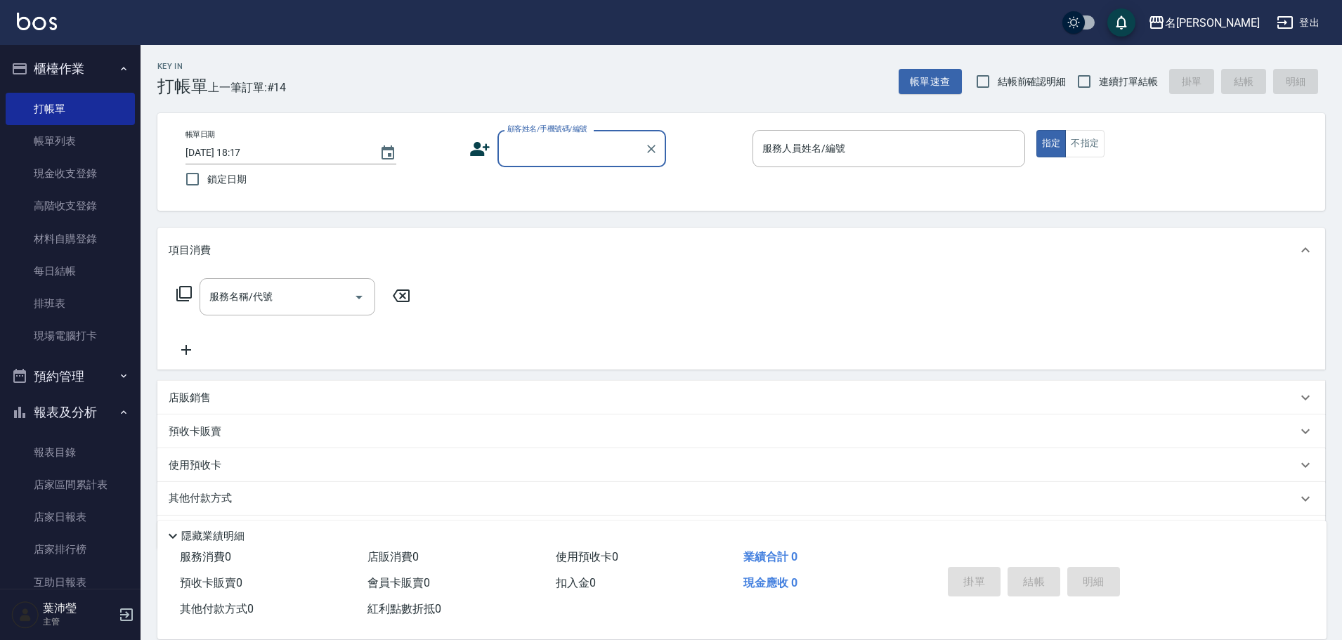
drag, startPoint x: 613, startPoint y: 130, endPoint x: 610, endPoint y: 140, distance: 11.1
click at [610, 138] on div "顧客姓名/手機號碼/編號" at bounding box center [581, 148] width 169 height 37
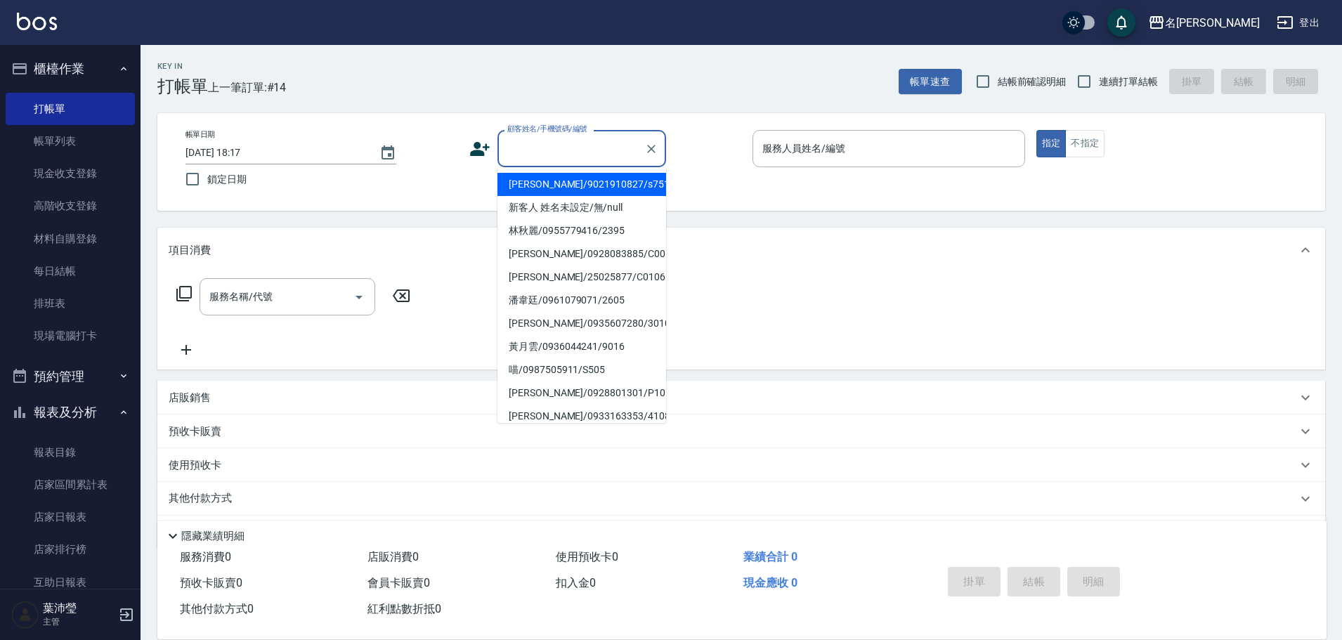
click at [610, 141] on input "顧客姓名/手機號碼/編號" at bounding box center [571, 148] width 135 height 25
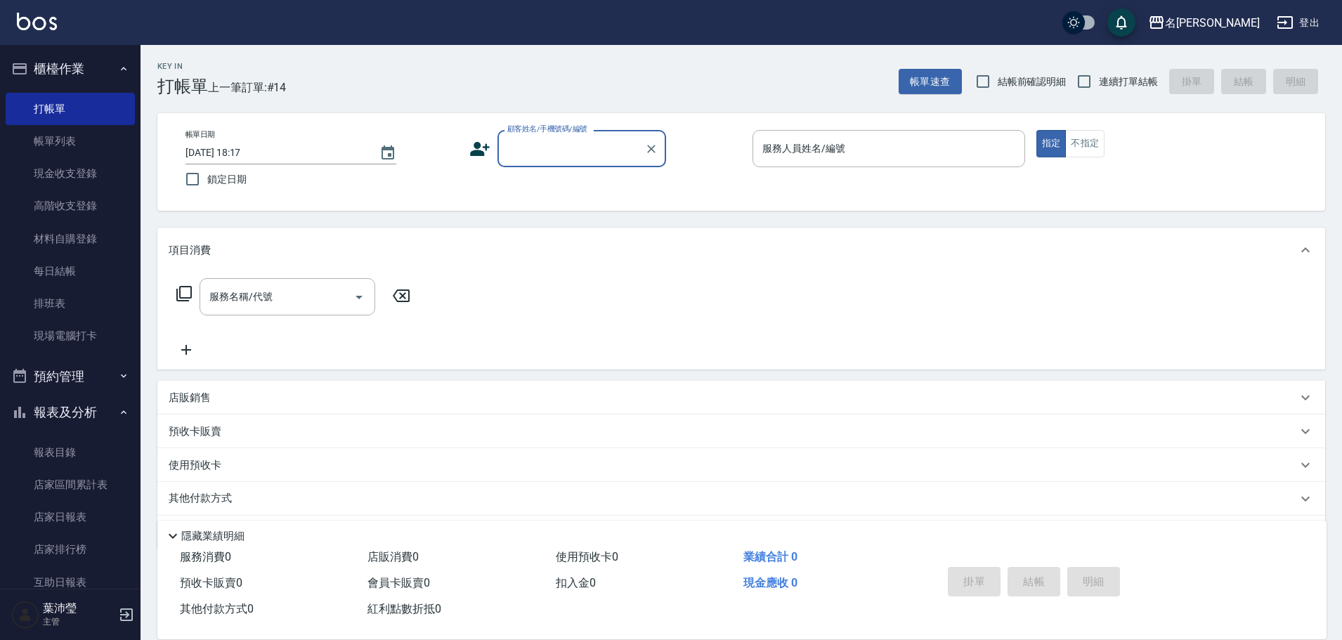
click at [610, 145] on input "顧客姓名/手機號碼/編號" at bounding box center [571, 148] width 135 height 25
type input "掰"
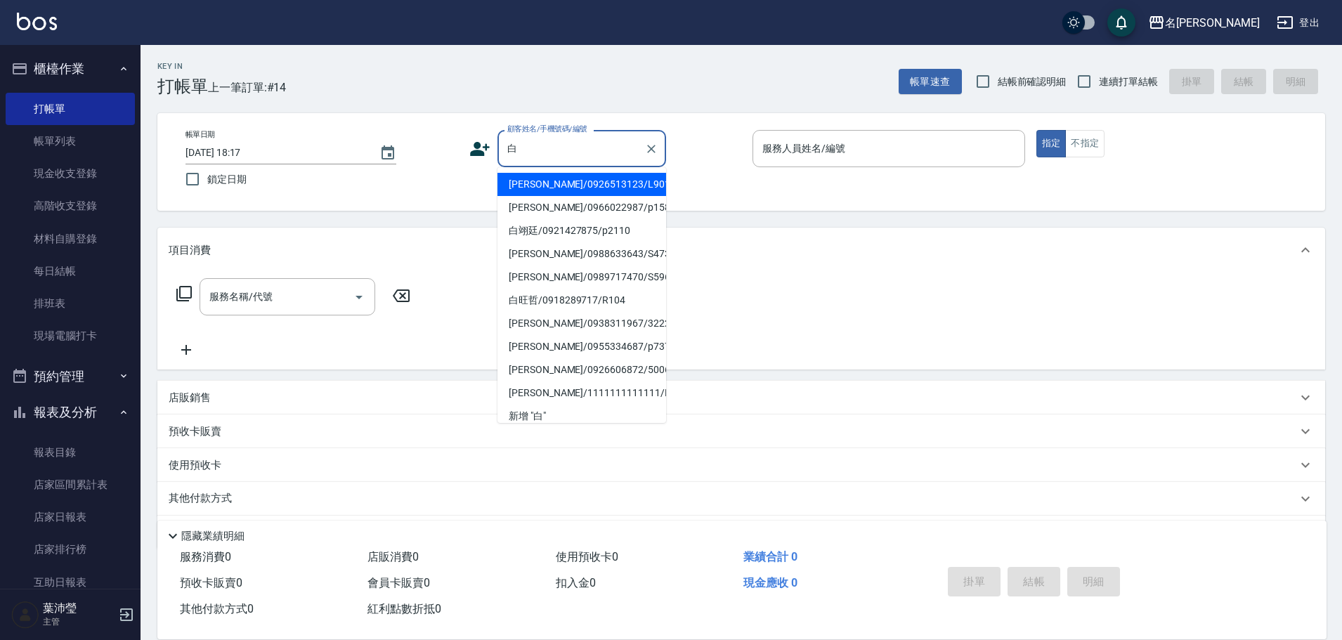
click at [579, 178] on li "[PERSON_NAME]/0926513123/L9012" at bounding box center [581, 184] width 169 height 23
type input "[PERSON_NAME]/0926513123/L9012"
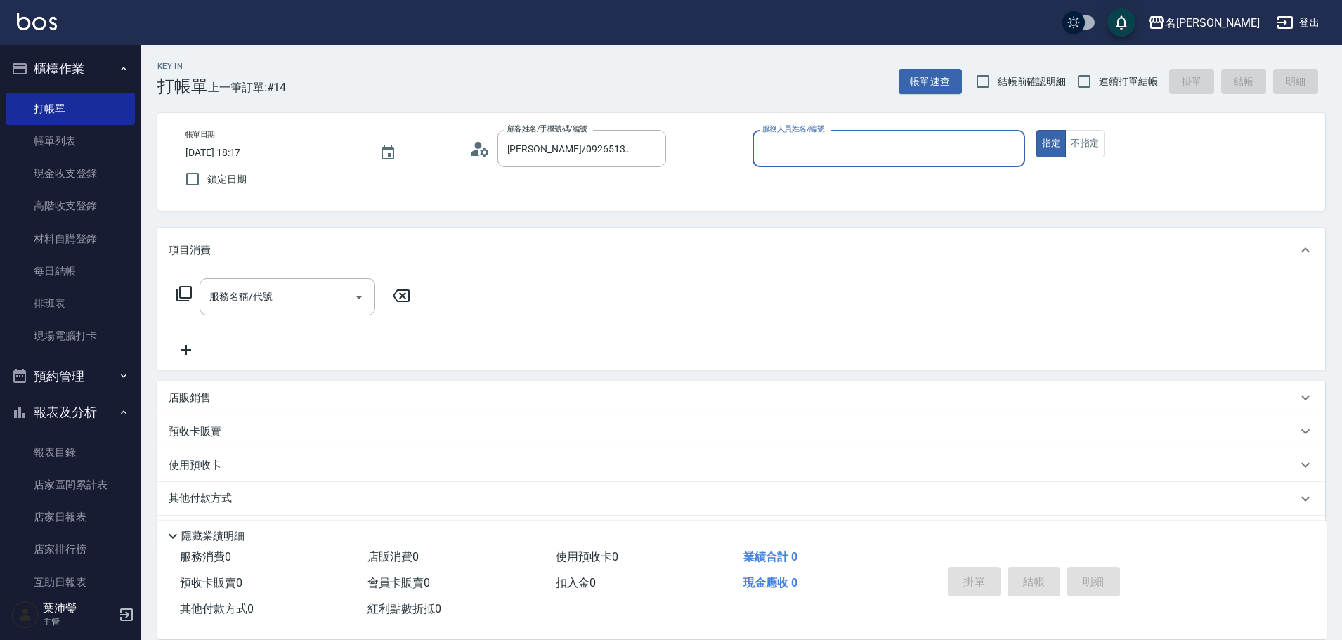
type input "小龍-9"
click at [280, 301] on input "服務名稱/代號" at bounding box center [277, 296] width 142 height 25
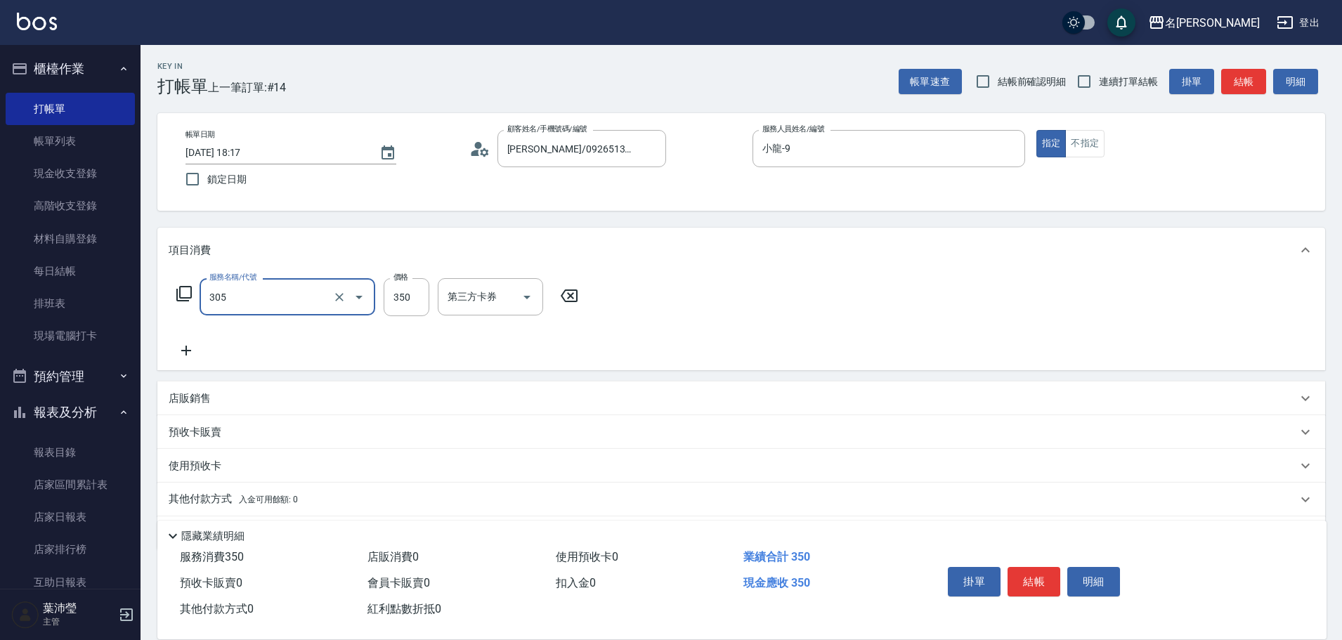
type input "不指定剪髮(305)"
type input "150"
click at [1049, 580] on button "結帳" at bounding box center [1033, 581] width 53 height 29
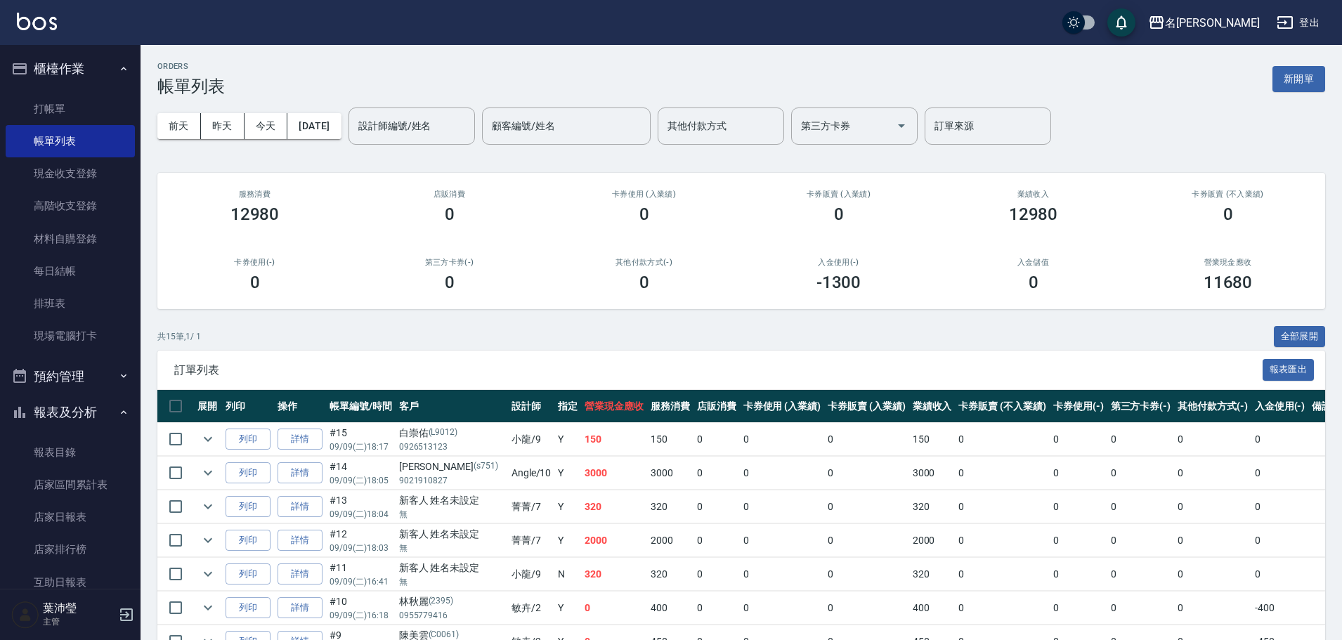
click at [1049, 580] on td "0" at bounding box center [1078, 574] width 58 height 33
click at [989, 639] on html "名留龍江 登出 櫃檯作業 打帳單 帳單列表 現金收支登錄 高階收支登錄 材料自購登錄 每日結帳 排班表 現場電腦打卡 預約管理 預約管理 單日預約紀錄 單週預…" at bounding box center [671, 491] width 1342 height 983
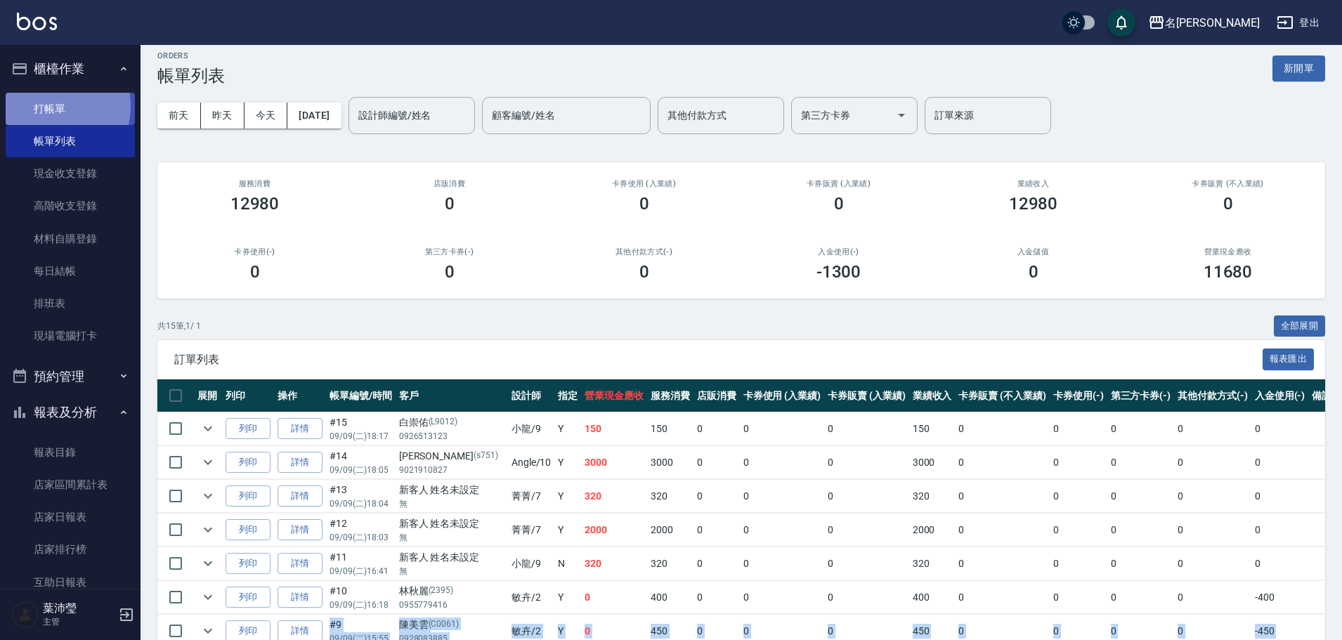
click at [46, 105] on link "打帳單" at bounding box center [70, 109] width 129 height 32
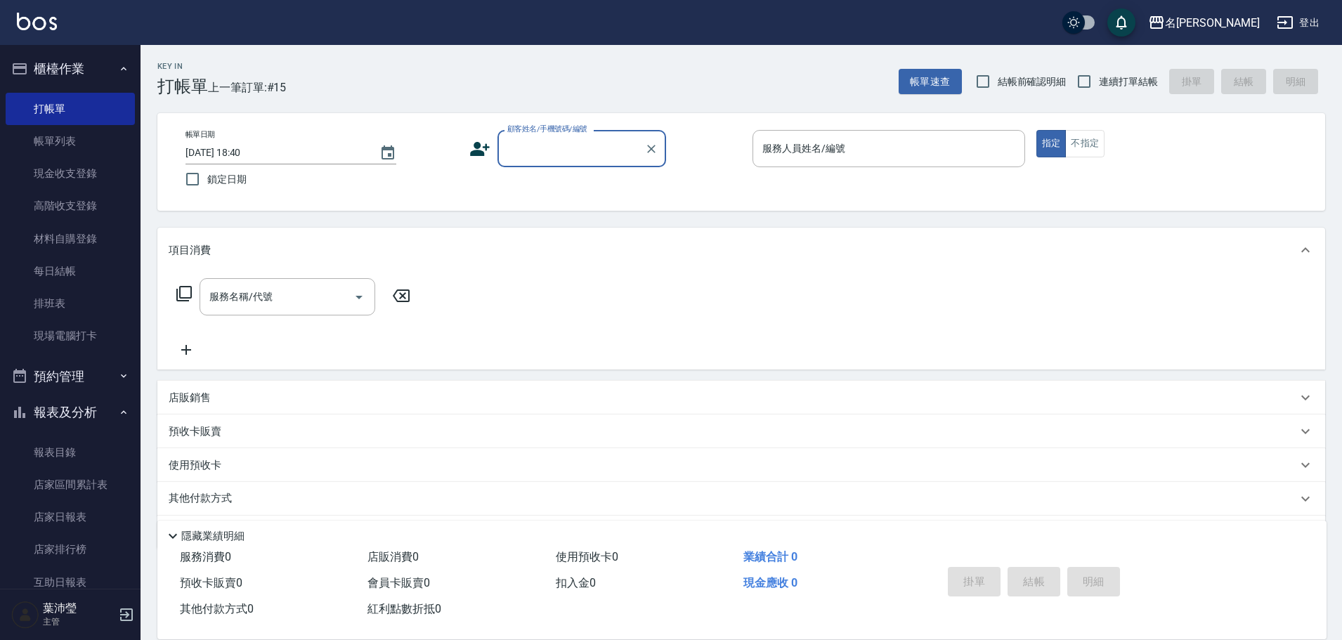
click at [554, 145] on input "顧客姓名/手機號碼/編號" at bounding box center [571, 148] width 135 height 25
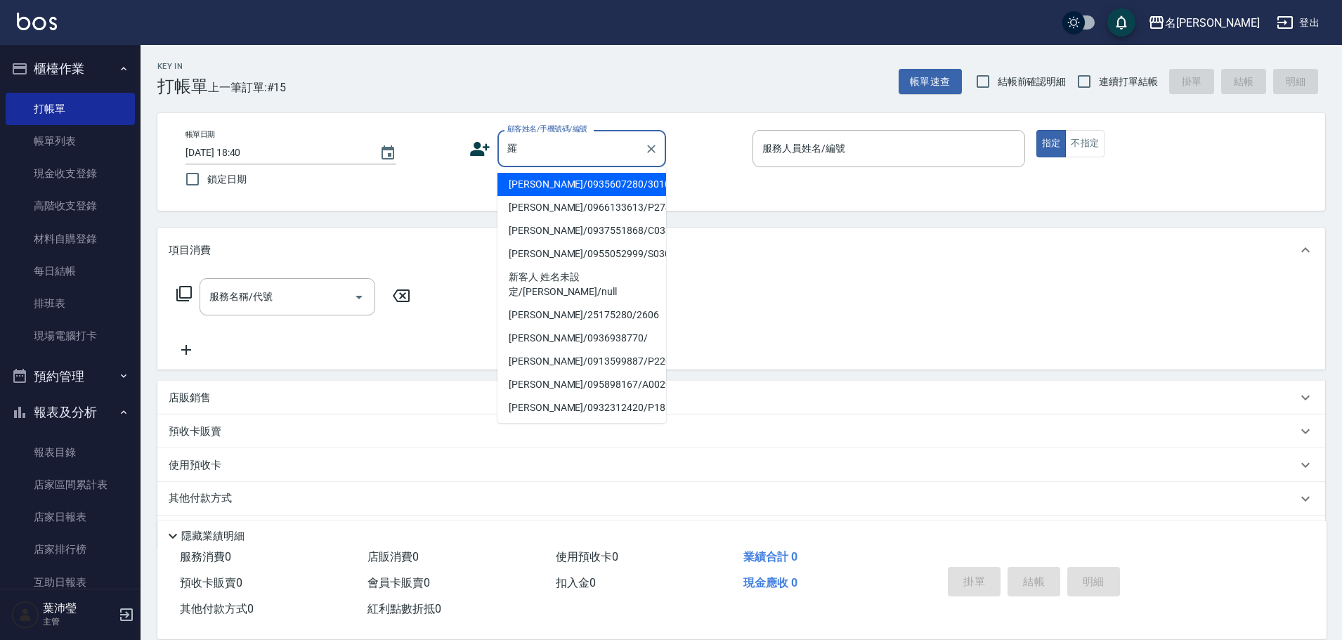
click at [539, 182] on li "[PERSON_NAME]/0935607280/3010" at bounding box center [581, 184] width 169 height 23
type input "[PERSON_NAME]/0935607280/3010"
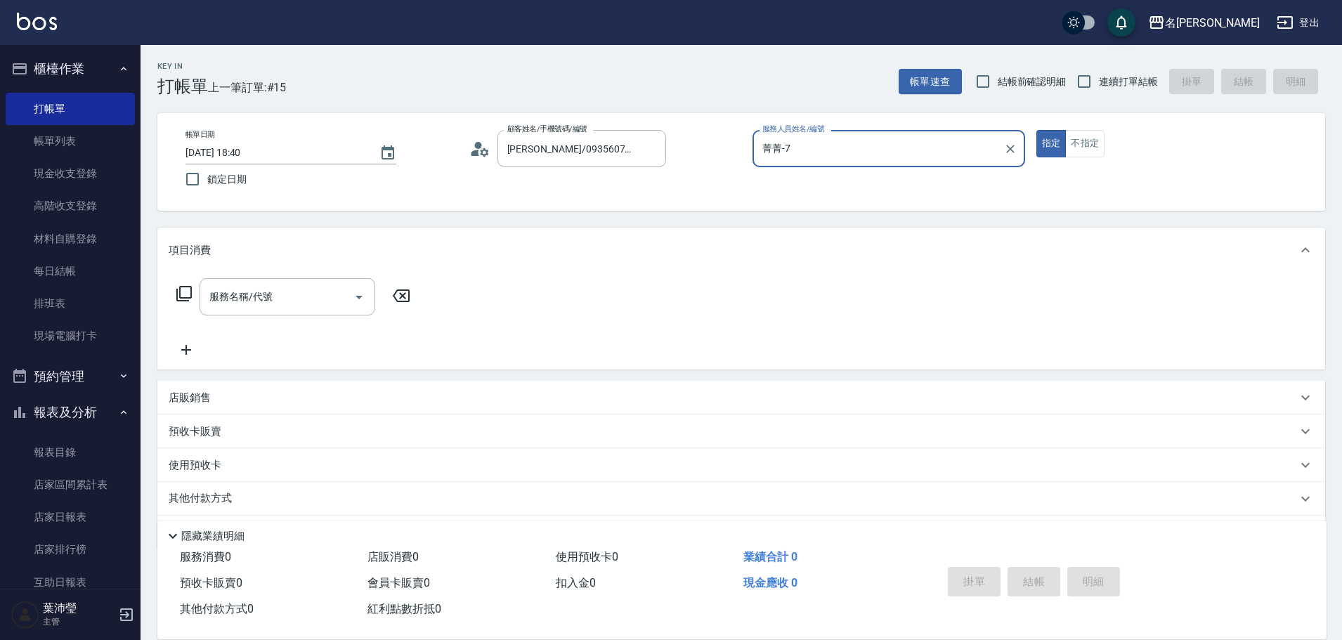
type input "菁菁-7"
click at [1009, 148] on icon "Clear" at bounding box center [1010, 149] width 8 height 8
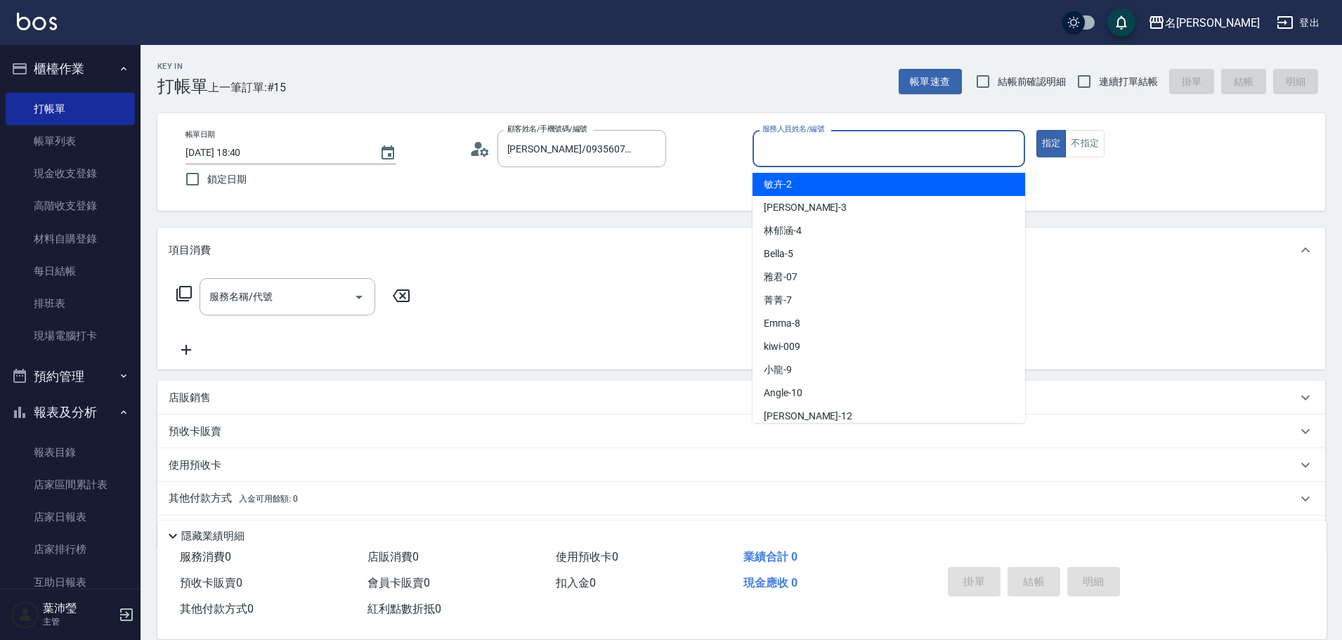
click at [988, 149] on input "服務人員姓名/編號" at bounding box center [889, 148] width 260 height 25
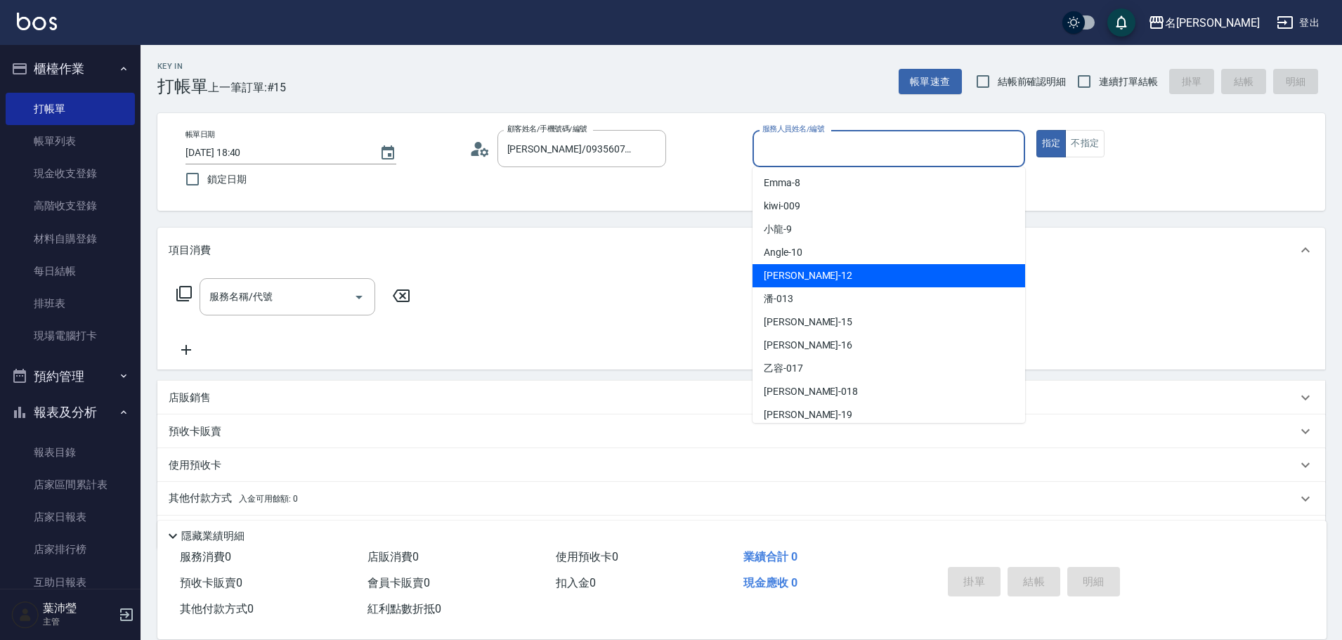
scroll to position [211, 0]
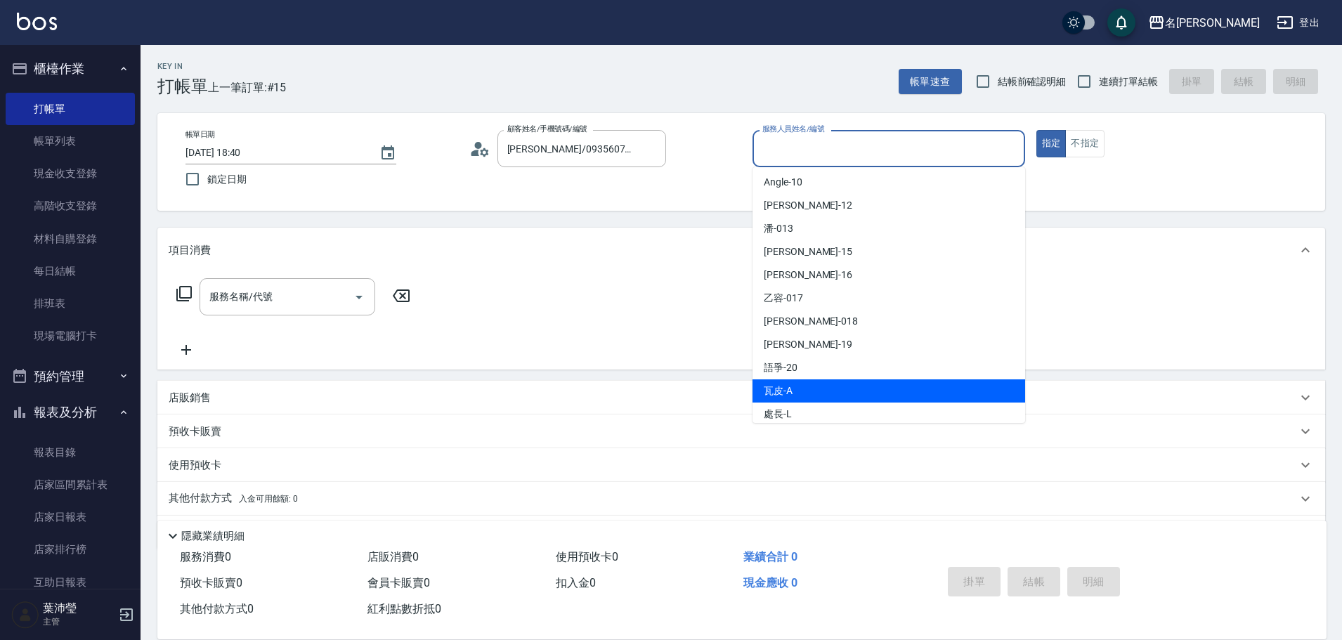
click at [789, 391] on span "瓦皮 -A" at bounding box center [777, 390] width 29 height 15
type input "瓦皮-A"
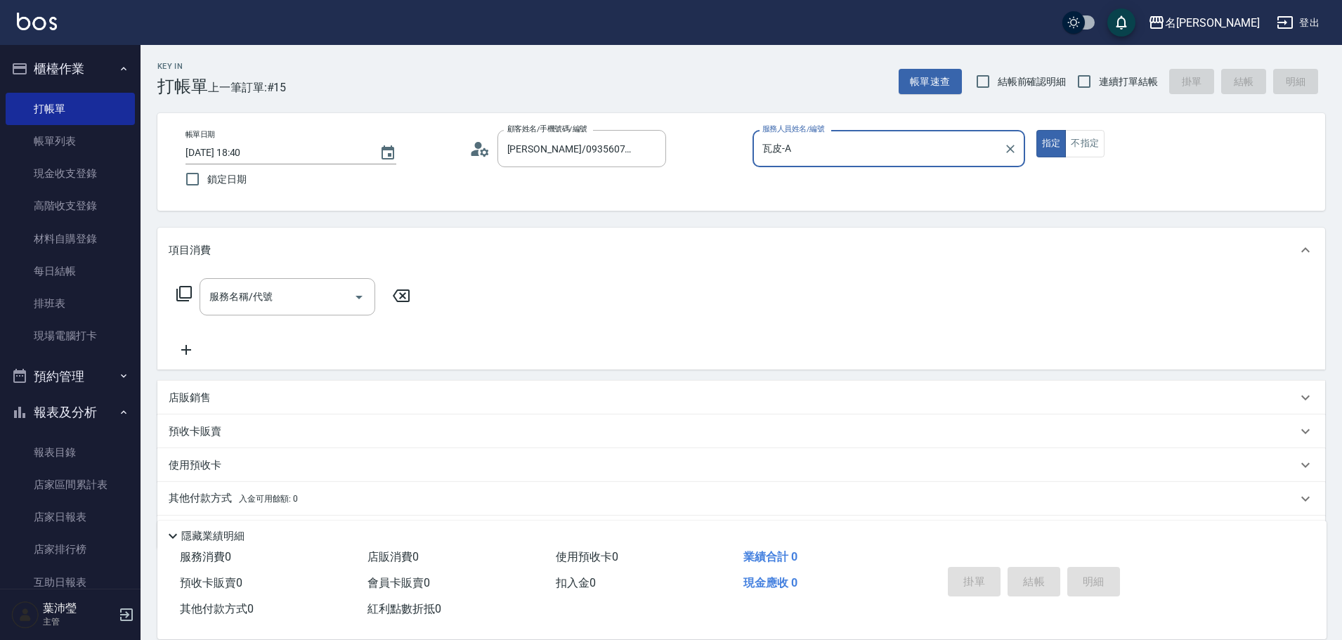
click at [188, 291] on icon at bounding box center [184, 293] width 17 height 17
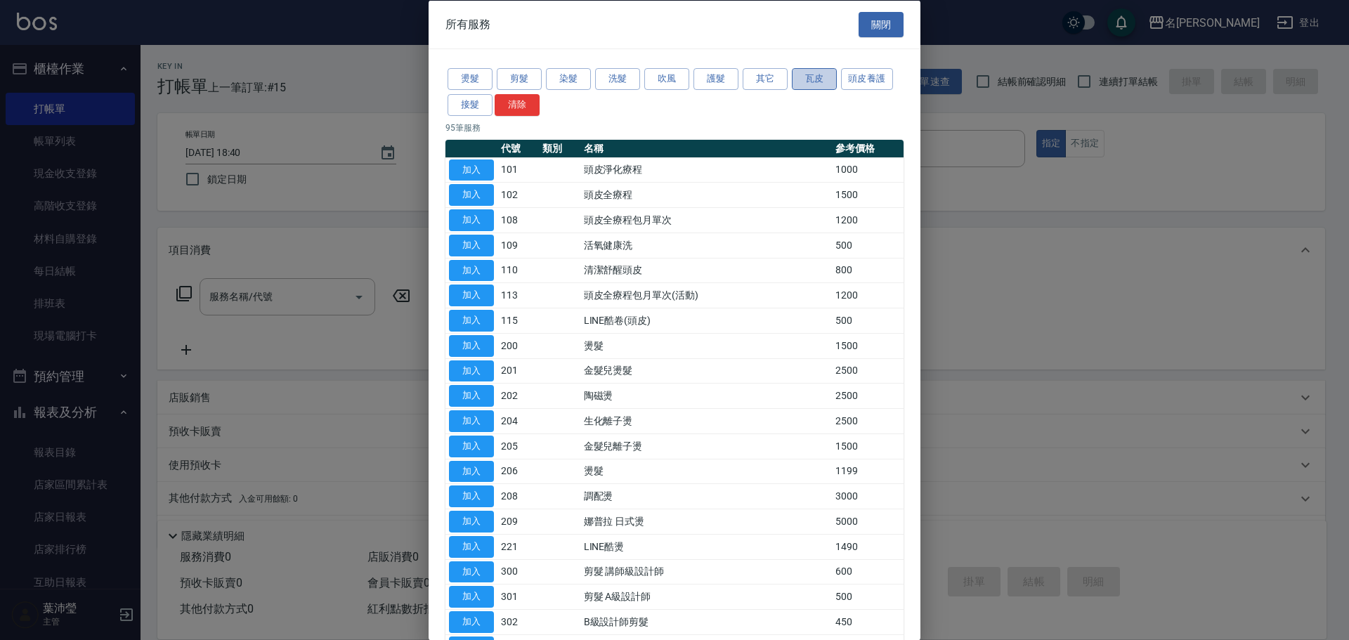
click at [819, 76] on button "瓦皮" at bounding box center [814, 79] width 45 height 22
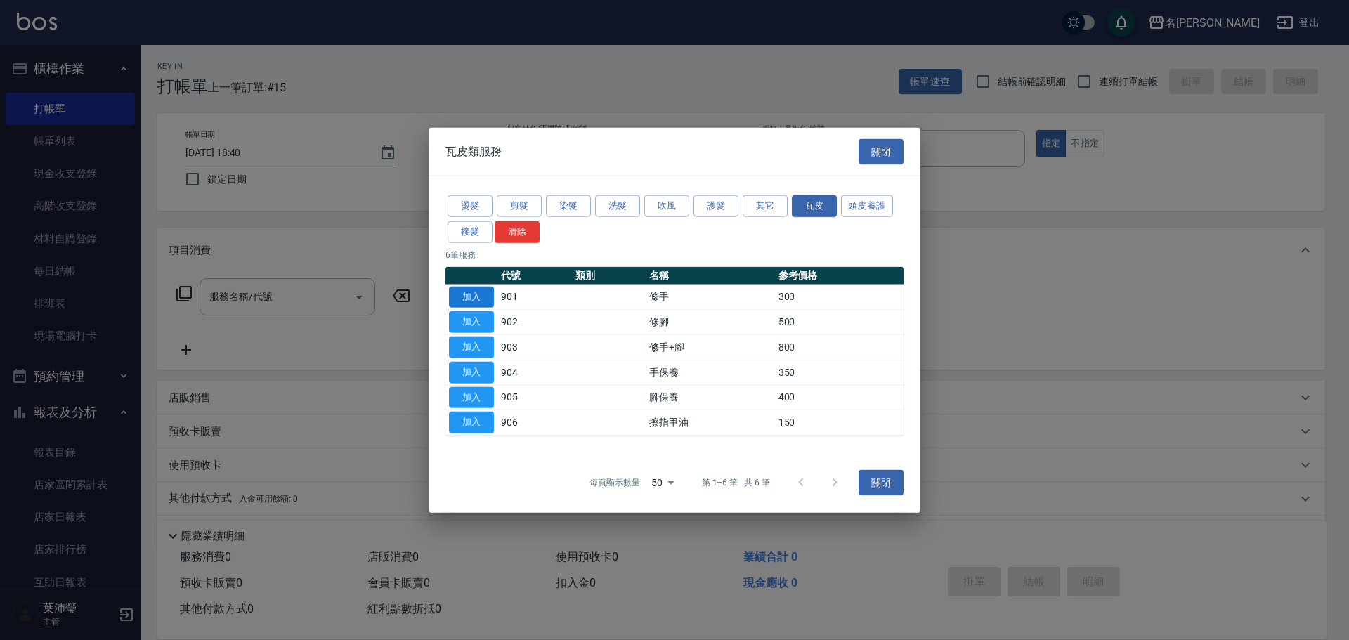
click at [463, 297] on button "加入" at bounding box center [471, 297] width 45 height 22
type input "修手(901)"
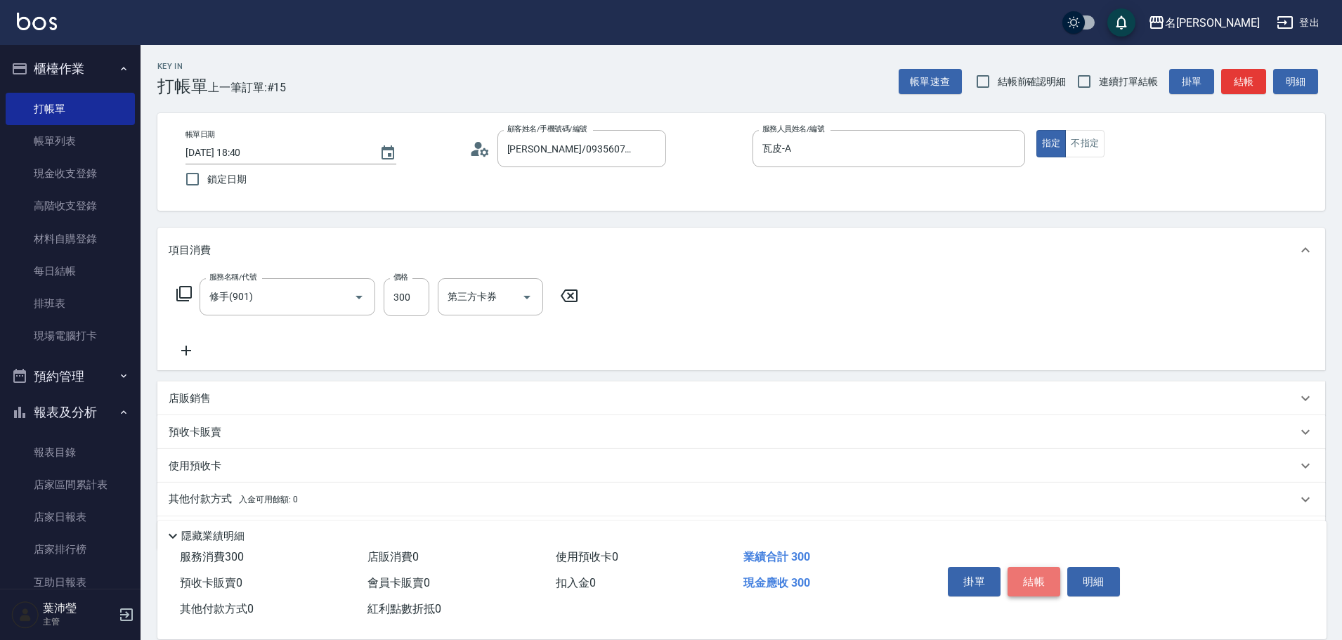
click at [1021, 570] on button "結帳" at bounding box center [1033, 581] width 53 height 29
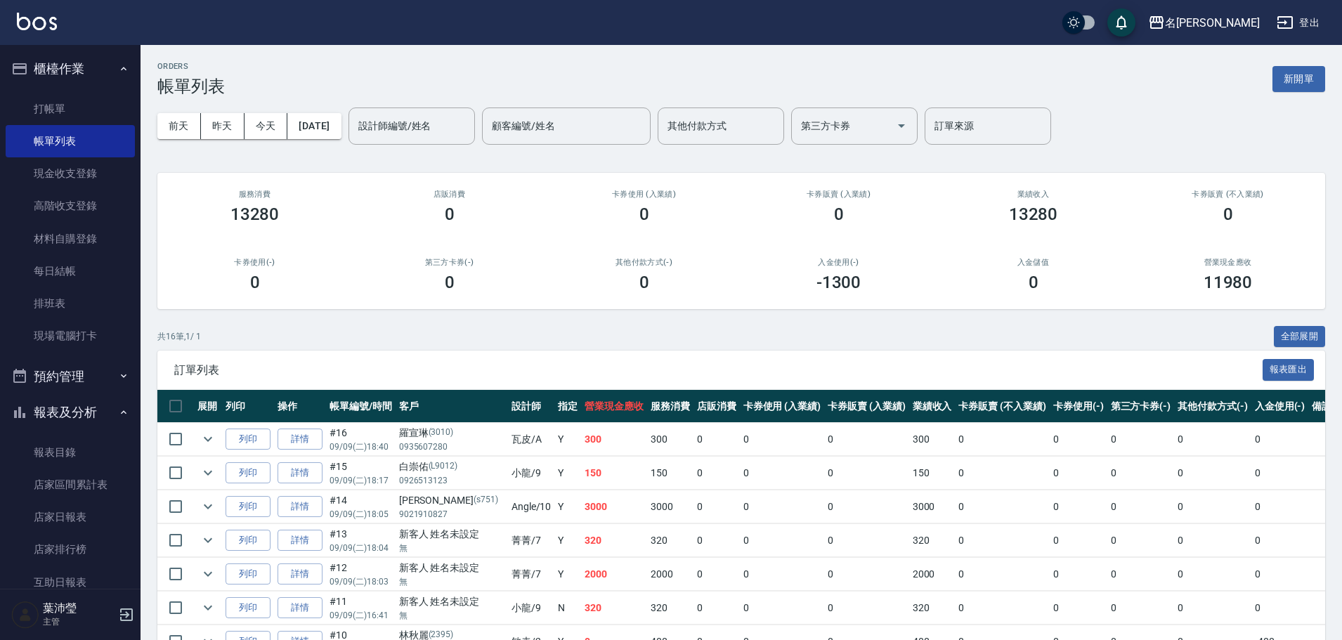
click at [789, 81] on div "ORDERS 帳單列表 新開單" at bounding box center [740, 79] width 1167 height 34
click at [60, 98] on link "打帳單" at bounding box center [70, 109] width 129 height 32
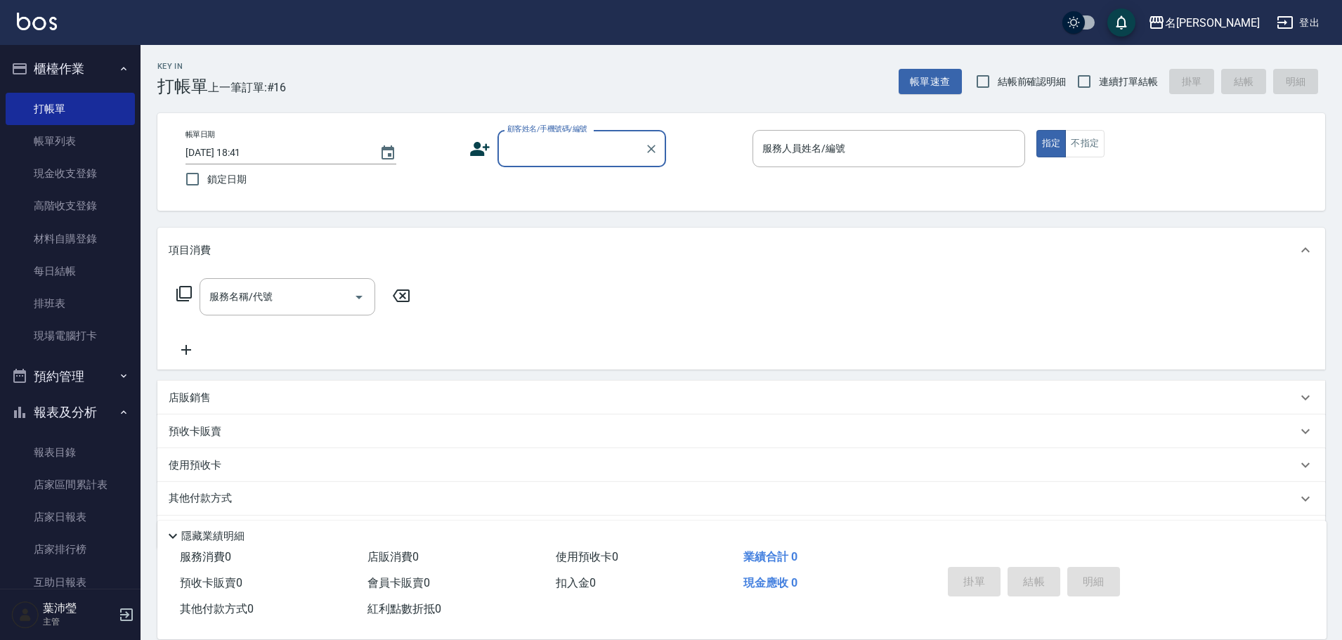
click at [549, 152] on input "顧客姓名/手機號碼/編號" at bounding box center [571, 148] width 135 height 25
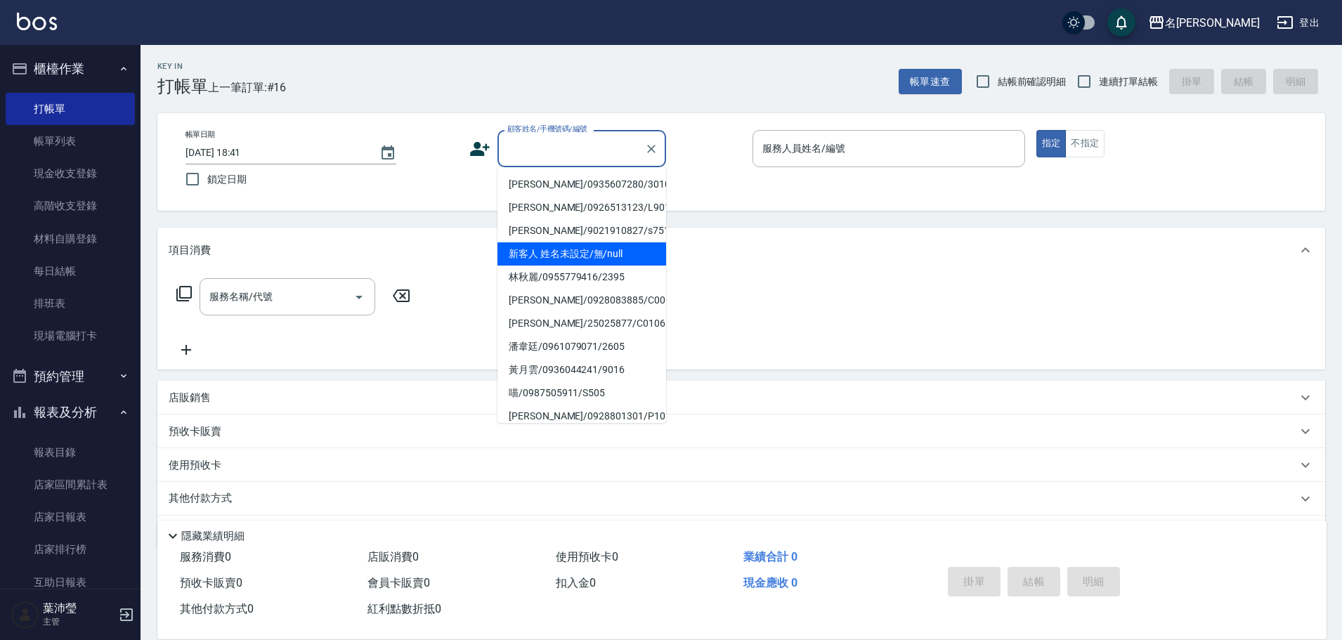
click at [570, 254] on li "新客人 姓名未設定/無/null" at bounding box center [581, 253] width 169 height 23
type input "新客人 姓名未設定/無/null"
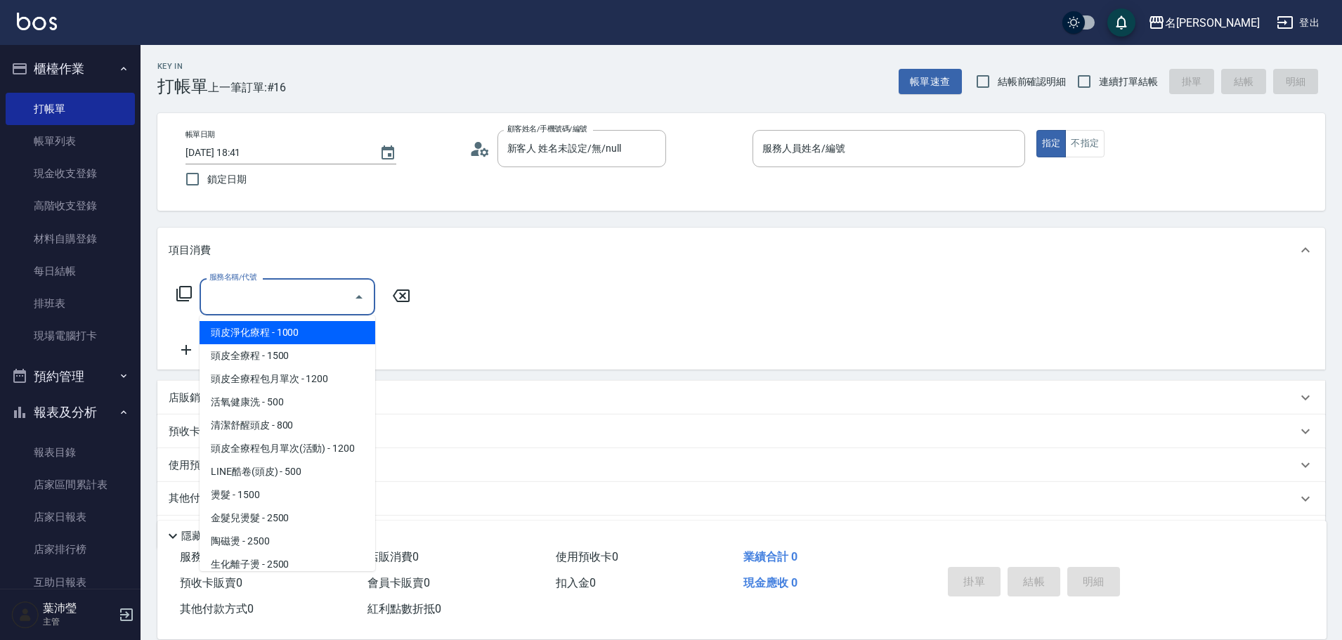
click at [306, 308] on input "服務名稱/代號" at bounding box center [277, 296] width 142 height 25
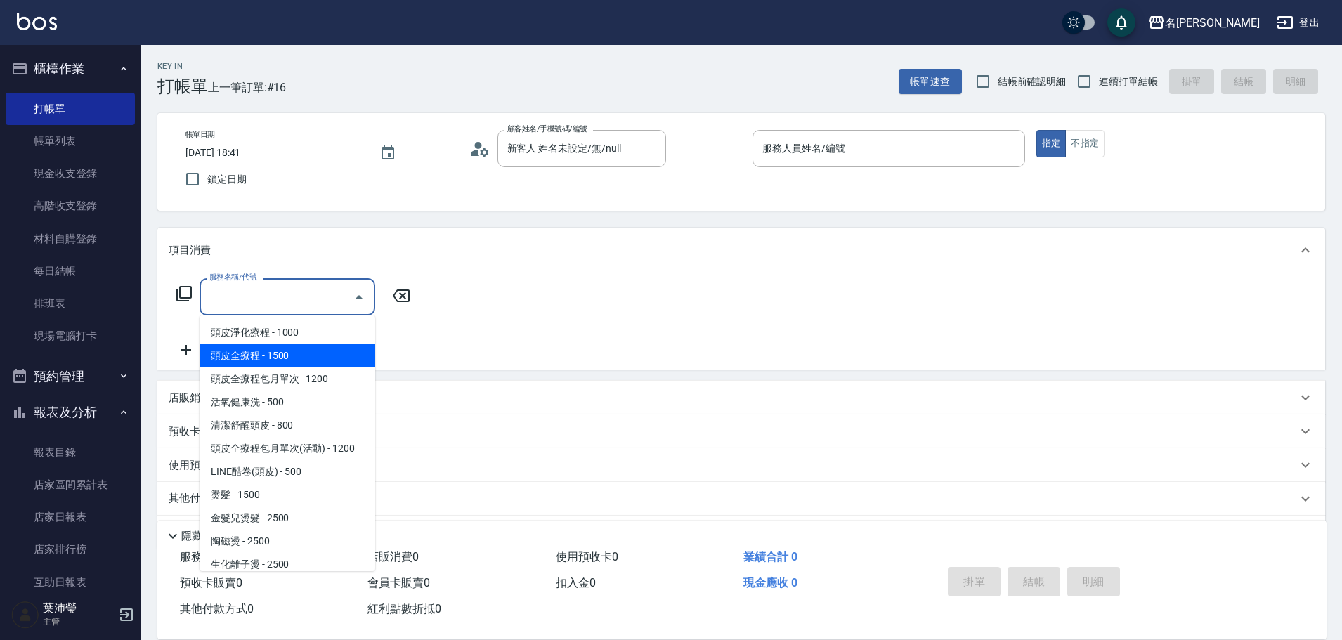
click at [311, 350] on span "頭皮全療程 - 1500" at bounding box center [287, 355] width 176 height 23
type input "頭皮全療程(102)"
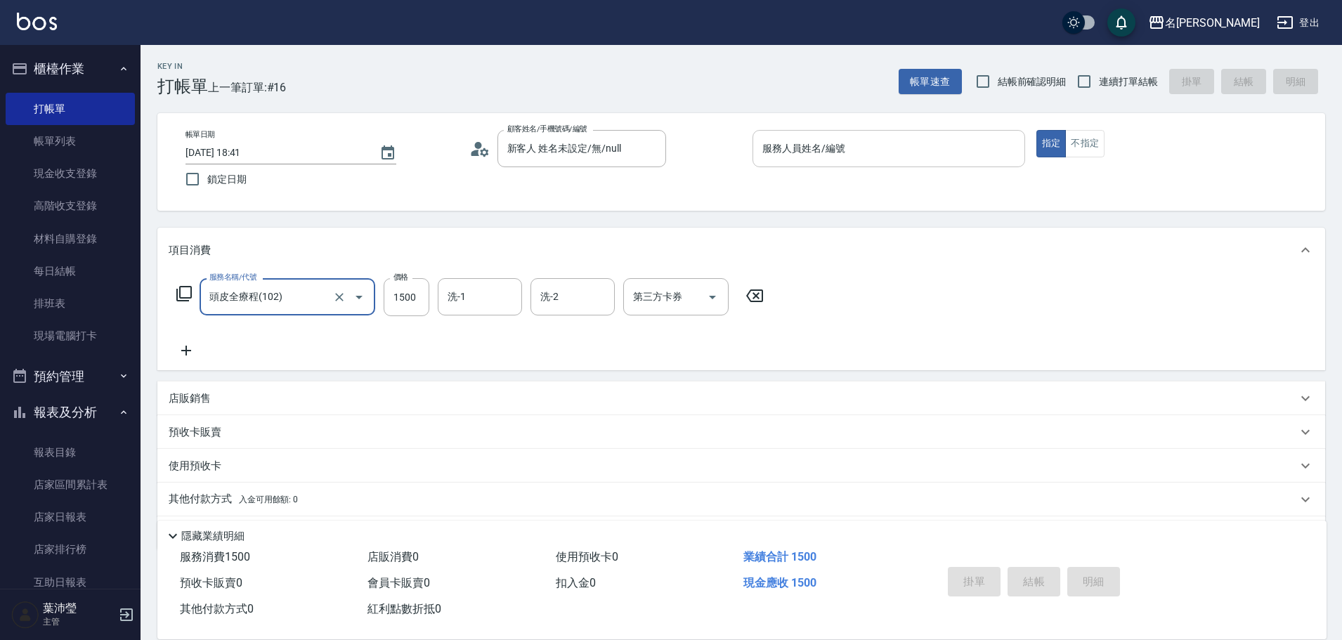
click at [853, 167] on div "服務人員姓名/編號" at bounding box center [888, 148] width 273 height 37
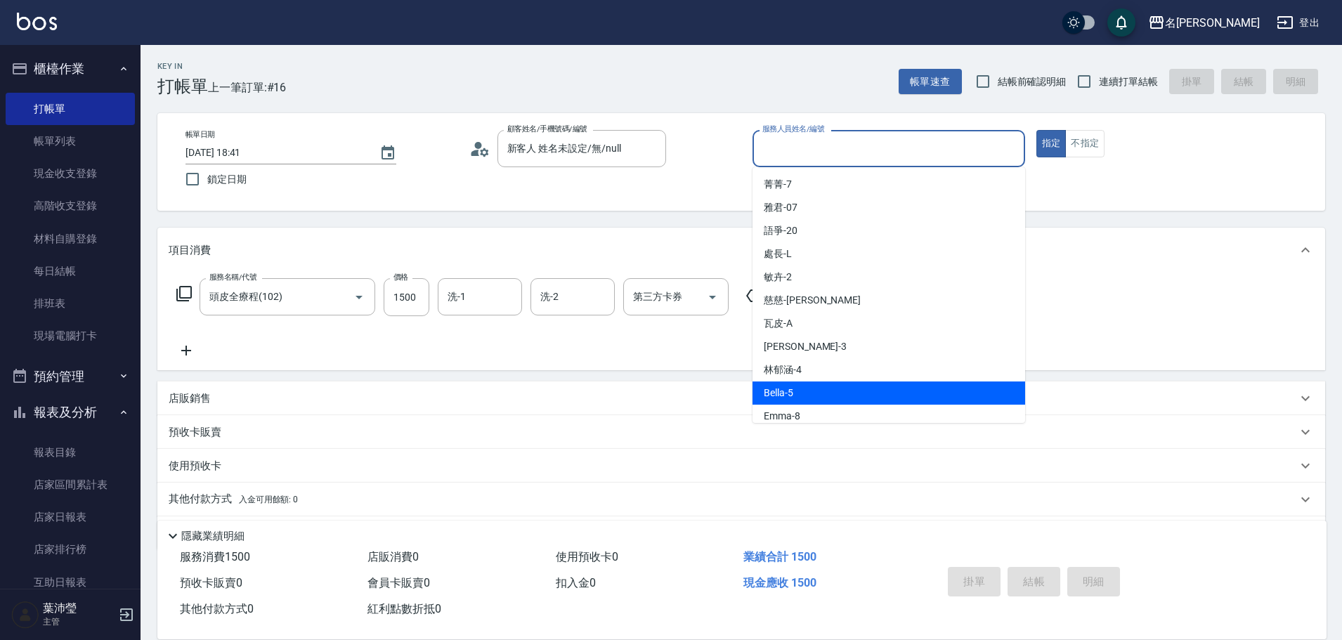
click at [805, 390] on div "Bella -5" at bounding box center [888, 392] width 273 height 23
type input "Bella-5"
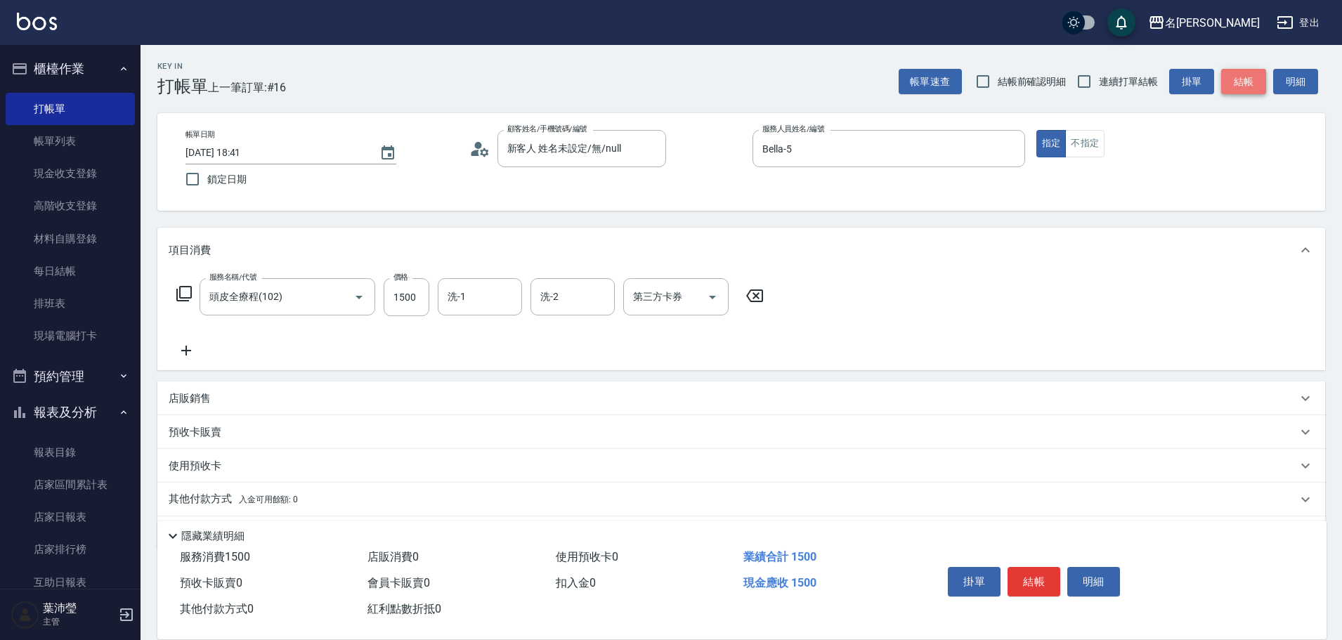
click at [1250, 76] on button "結帳" at bounding box center [1243, 82] width 45 height 26
